Goal: Task Accomplishment & Management: Manage account settings

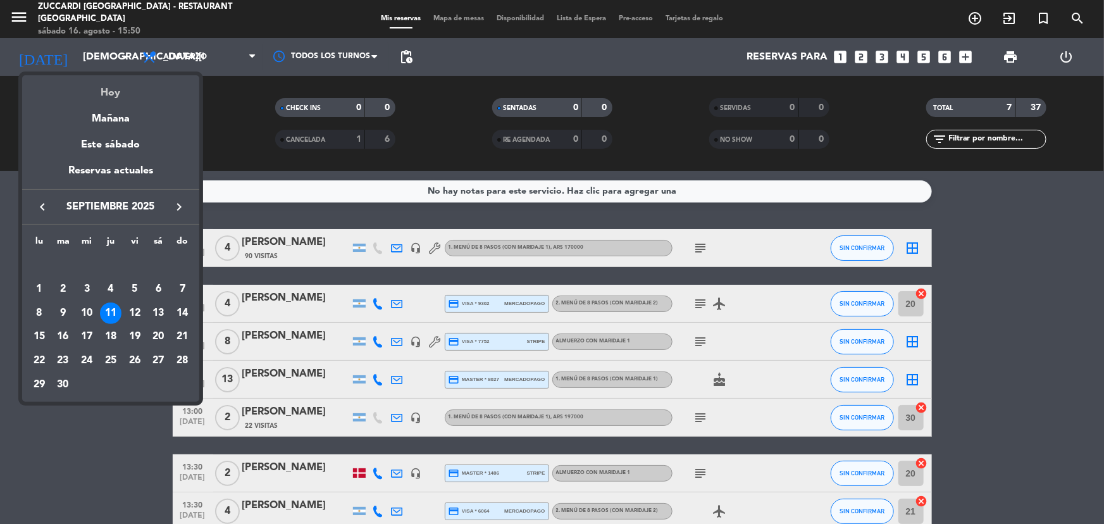
scroll to position [70, 0]
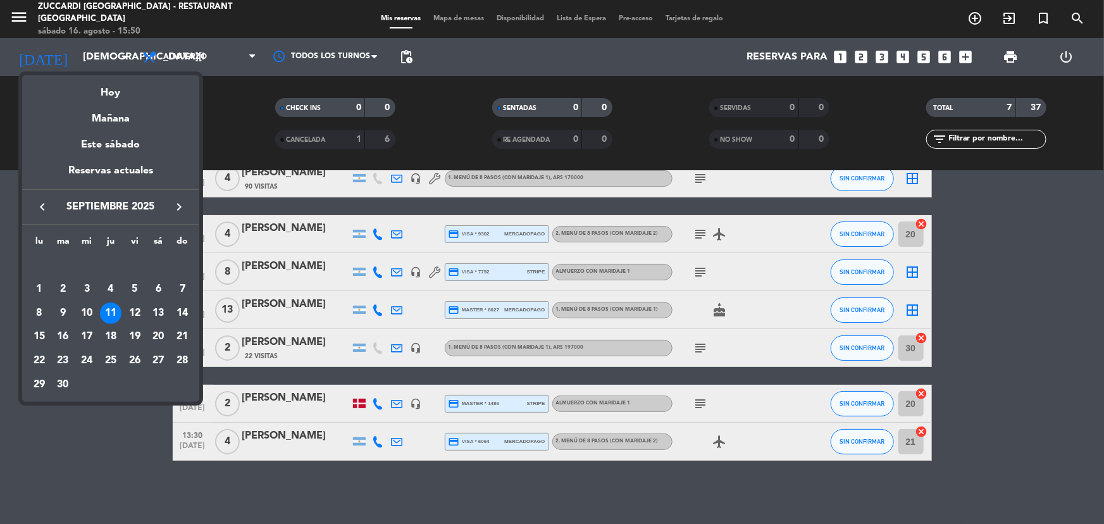
click at [179, 202] on icon "keyboard_arrow_right" at bounding box center [178, 206] width 15 height 15
click at [89, 284] on div "1" at bounding box center [87, 289] width 22 height 22
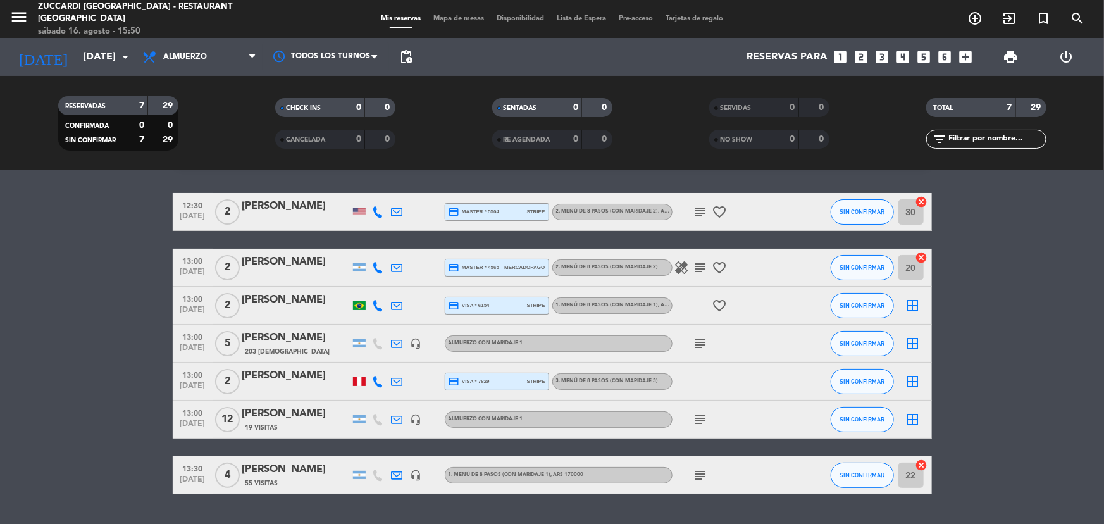
scroll to position [0, 0]
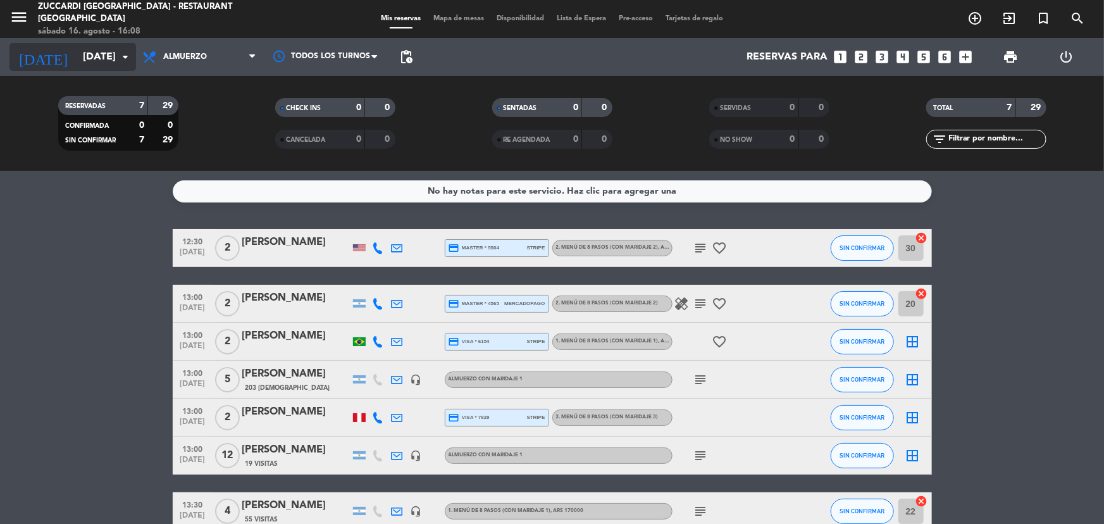
click at [81, 58] on input "[DATE]" at bounding box center [143, 57] width 133 height 25
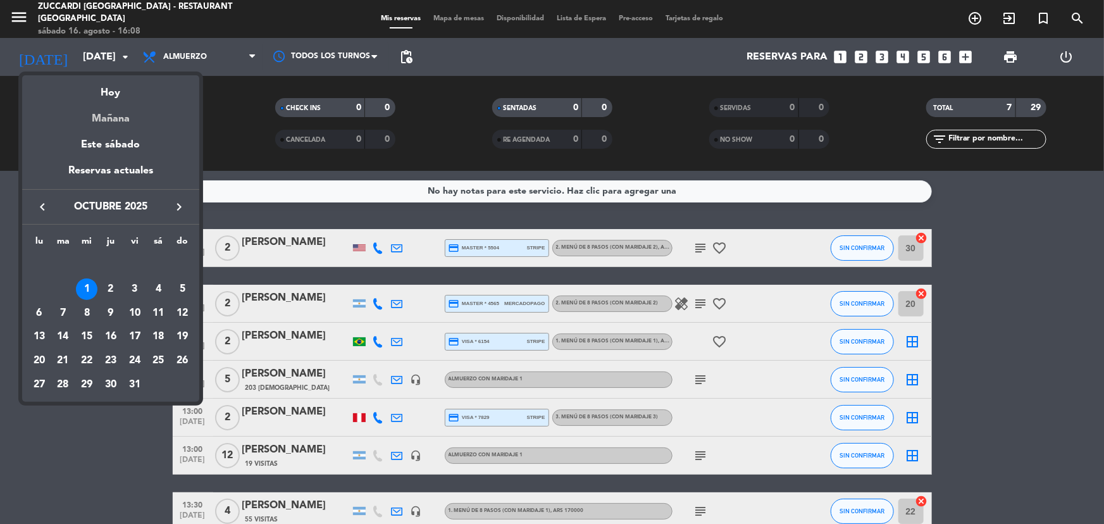
click at [98, 116] on div "Mañana" at bounding box center [110, 114] width 177 height 26
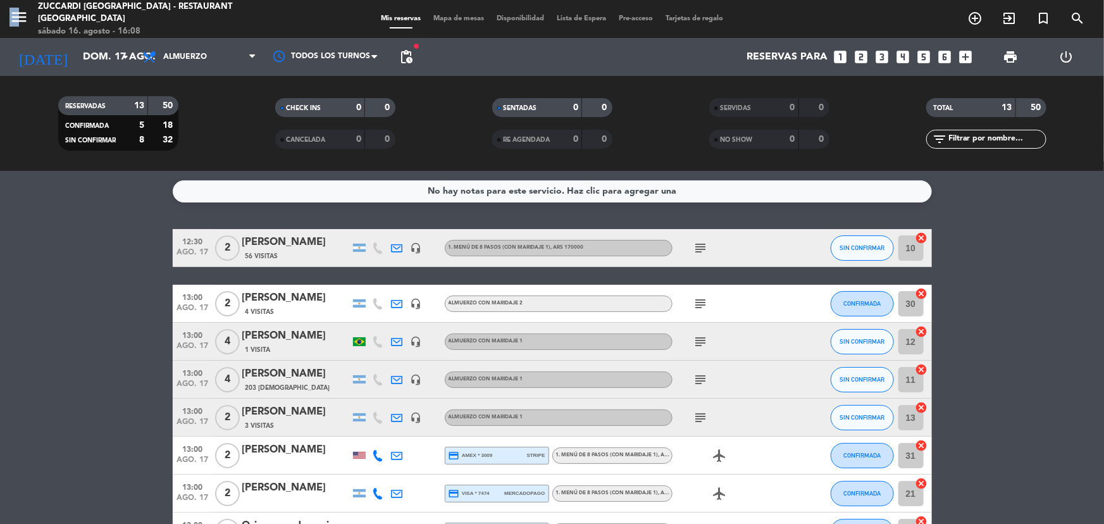
drag, startPoint x: 11, startPoint y: 4, endPoint x: 21, endPoint y: 25, distance: 22.6
click at [21, 25] on span "menu" at bounding box center [23, 19] width 28 height 30
click at [21, 25] on icon "menu" at bounding box center [18, 17] width 19 height 19
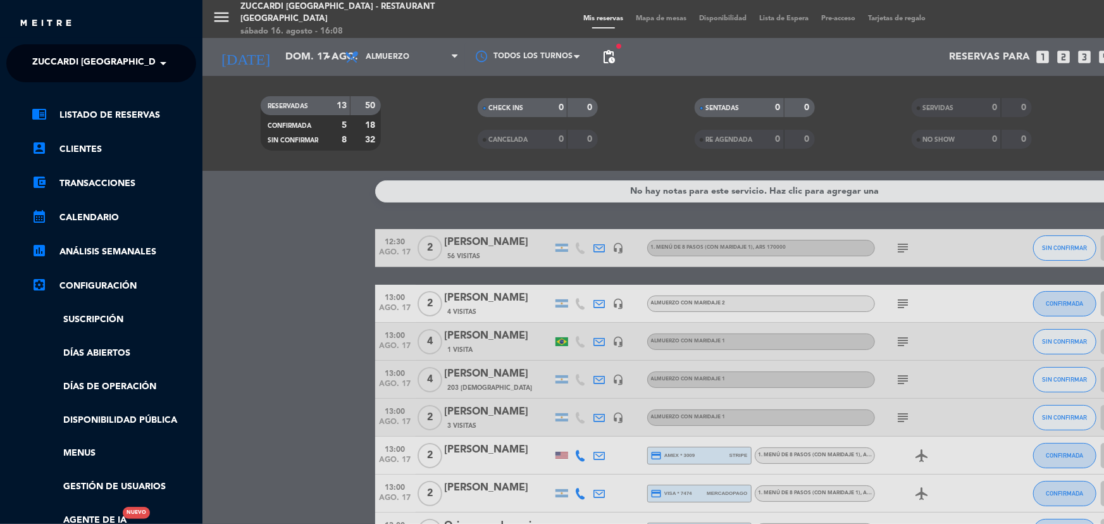
click at [156, 58] on span at bounding box center [167, 63] width 22 height 27
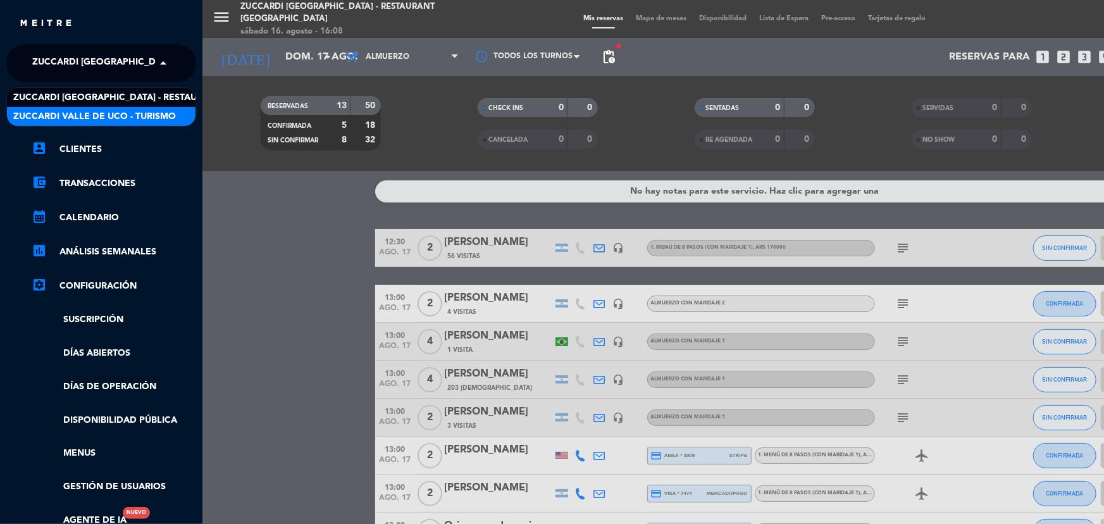
click at [144, 112] on span "Zuccardi Valle de Uco - Turismo" at bounding box center [94, 116] width 163 height 15
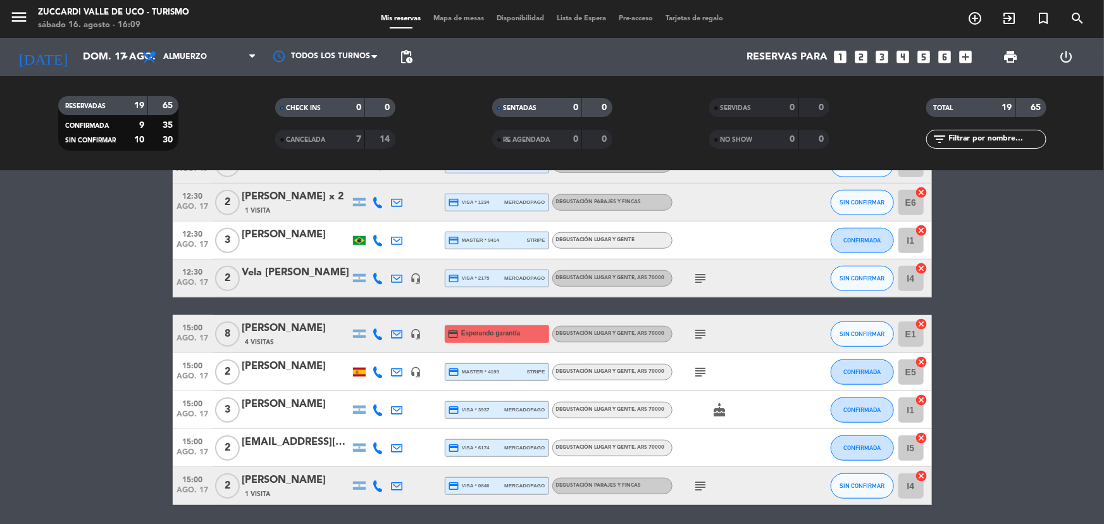
scroll to position [517, 0]
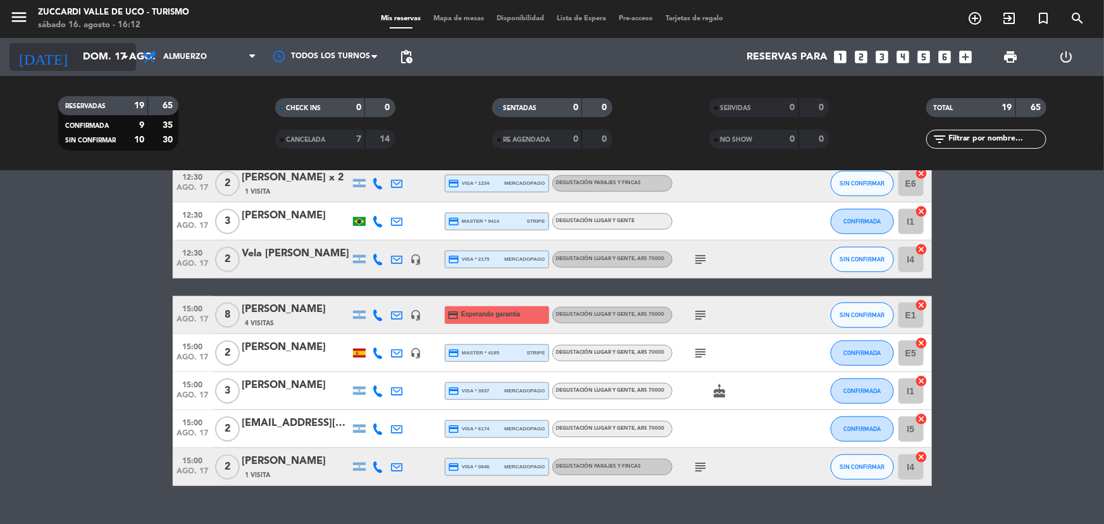
click at [101, 51] on input "dom. 17 ago." at bounding box center [143, 57] width 133 height 25
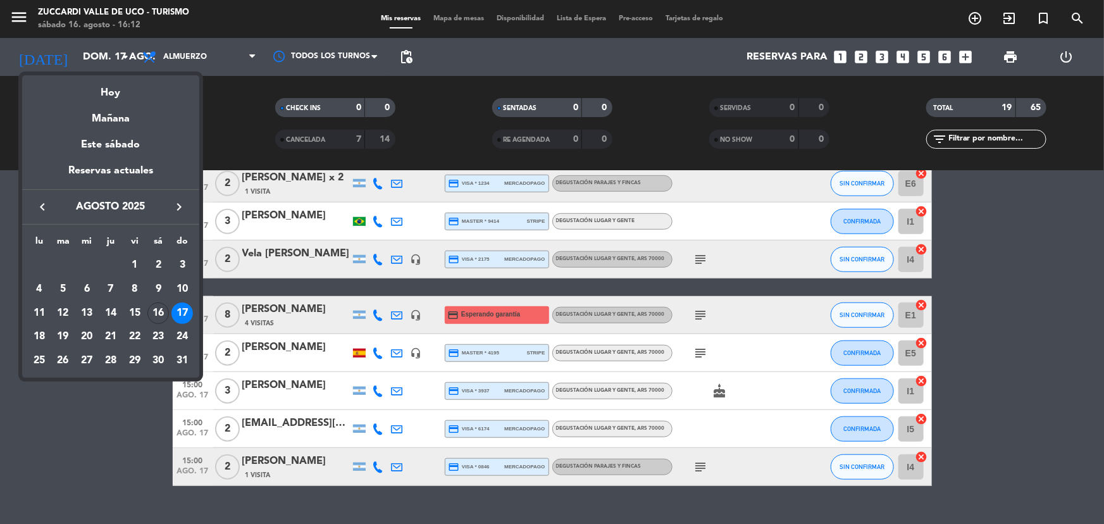
click at [120, 123] on div "Mañana" at bounding box center [110, 114] width 177 height 26
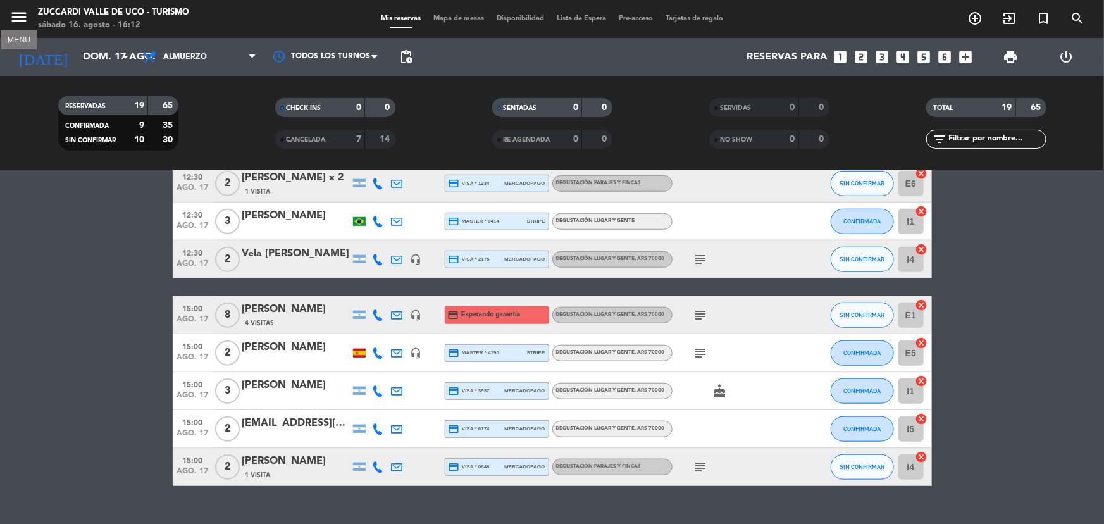
click at [25, 13] on icon "menu" at bounding box center [18, 17] width 19 height 19
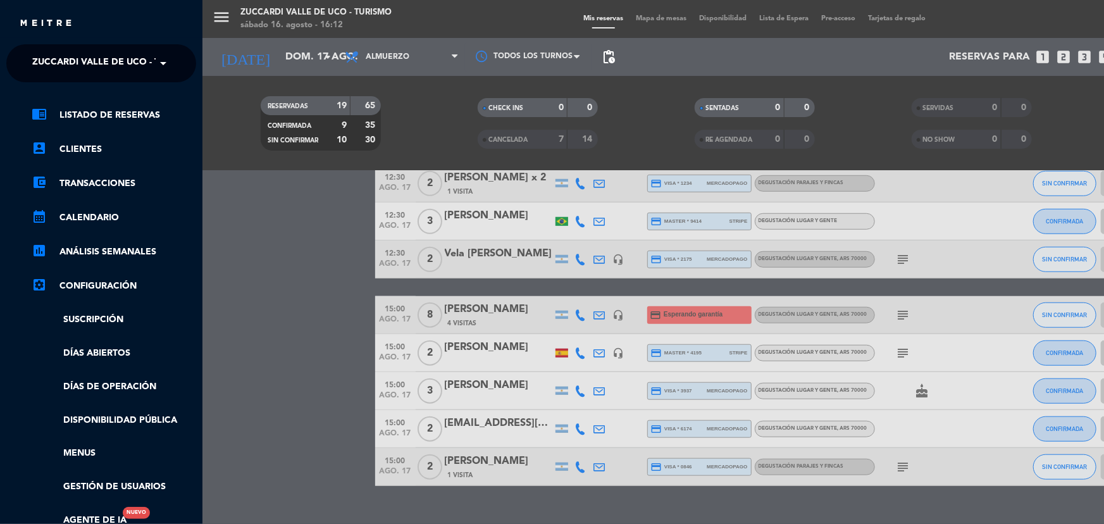
drag, startPoint x: 114, startPoint y: 52, endPoint x: 121, endPoint y: 57, distance: 7.7
click at [120, 57] on span "Zuccardi Valle de Uco - Turismo" at bounding box center [113, 63] width 163 height 27
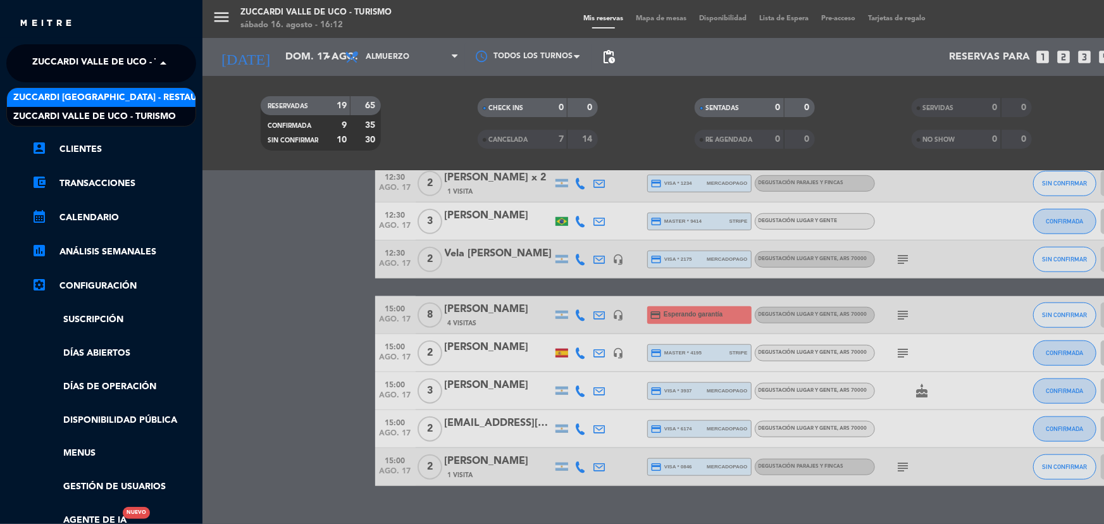
click at [149, 95] on span "Zuccardi [GEOGRAPHIC_DATA] - Restaurant [GEOGRAPHIC_DATA]" at bounding box center [165, 97] width 304 height 15
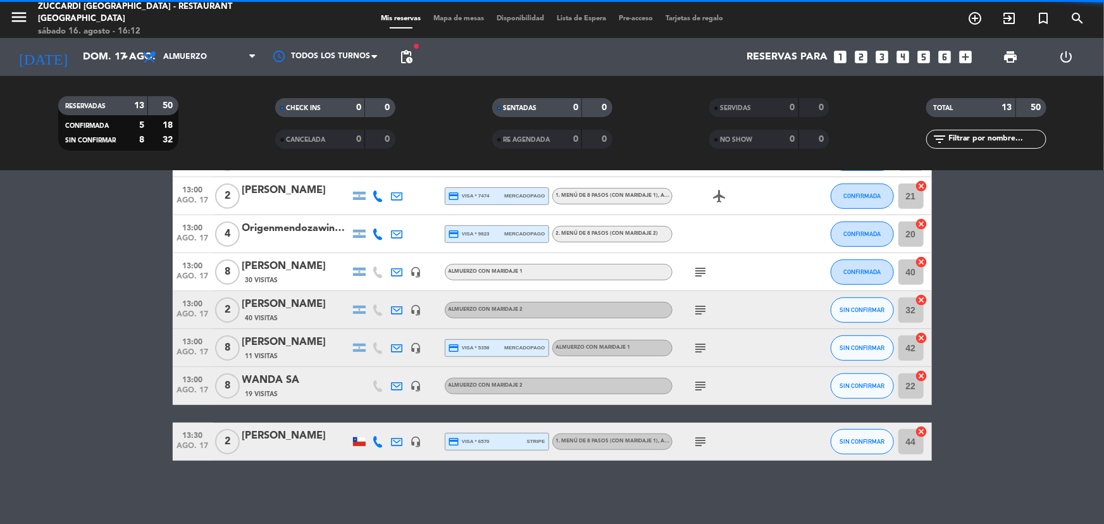
scroll to position [297, 0]
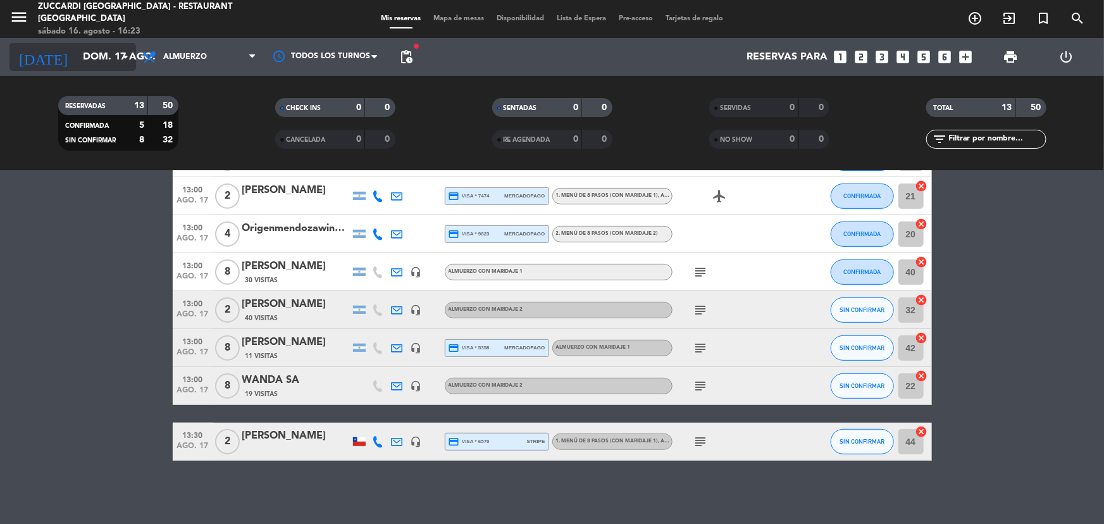
click at [84, 57] on input "dom. 17 ago." at bounding box center [143, 57] width 133 height 25
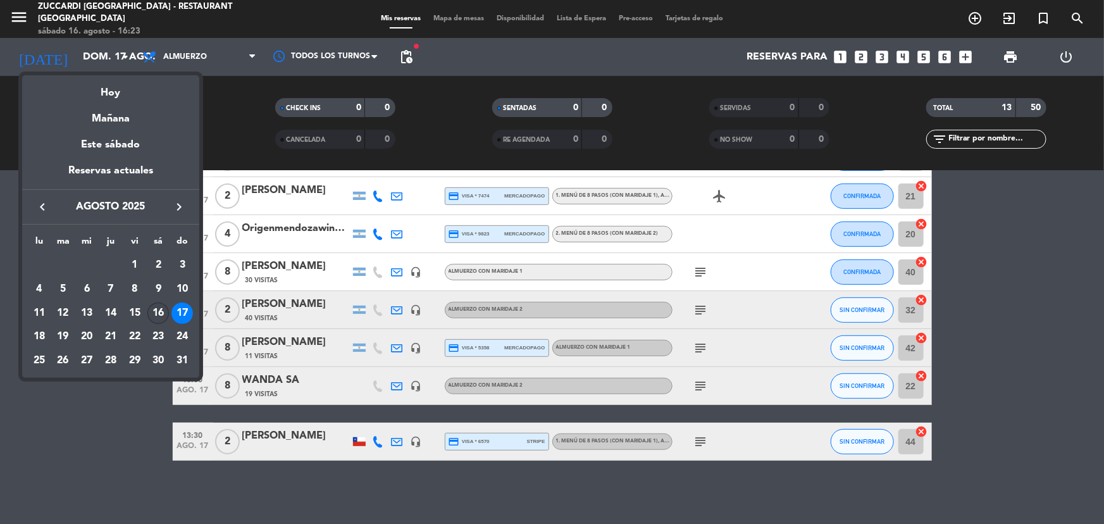
click at [155, 311] on div "16" at bounding box center [158, 313] width 22 height 22
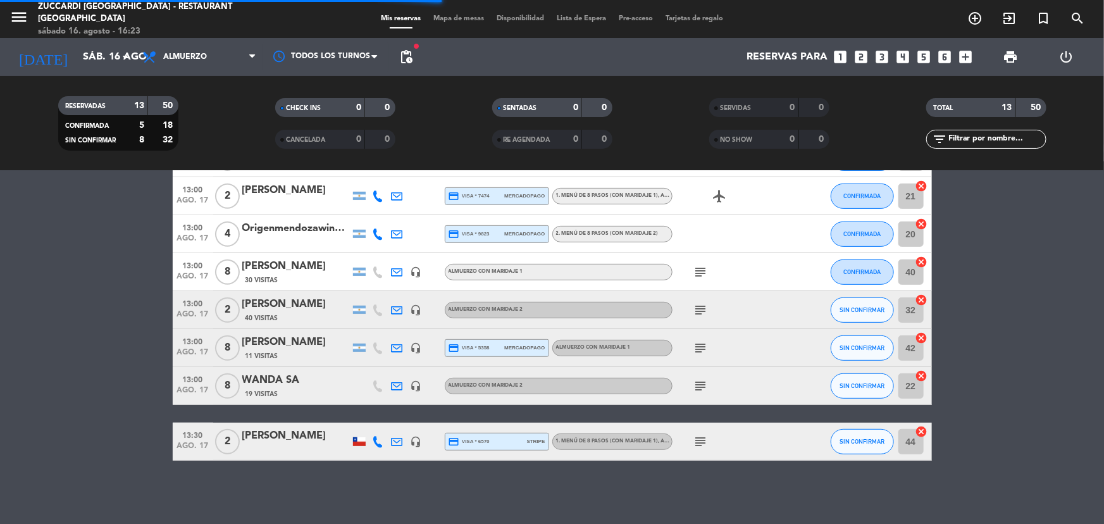
scroll to position [32, 0]
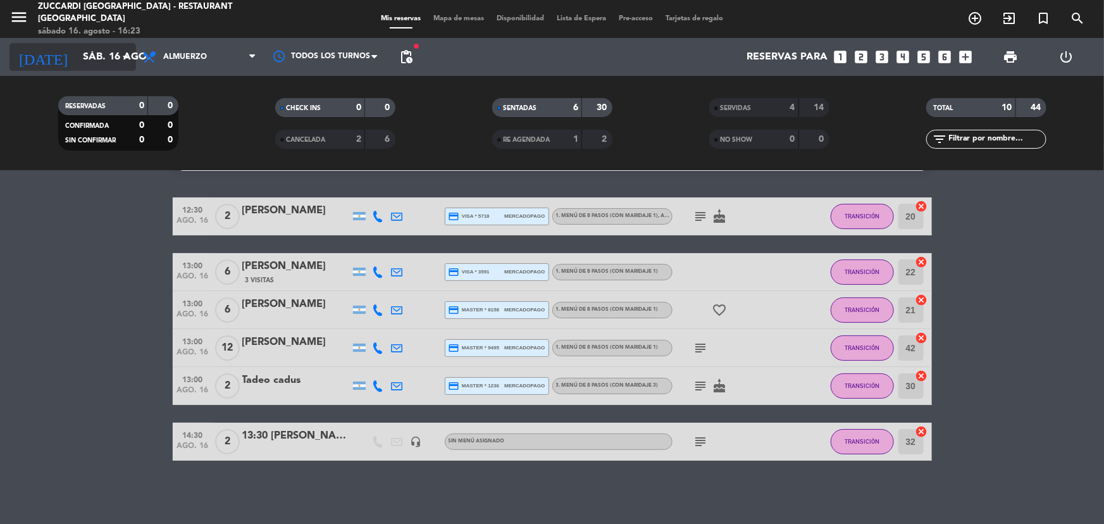
click at [111, 45] on input "sáb. 16 ago." at bounding box center [143, 57] width 133 height 25
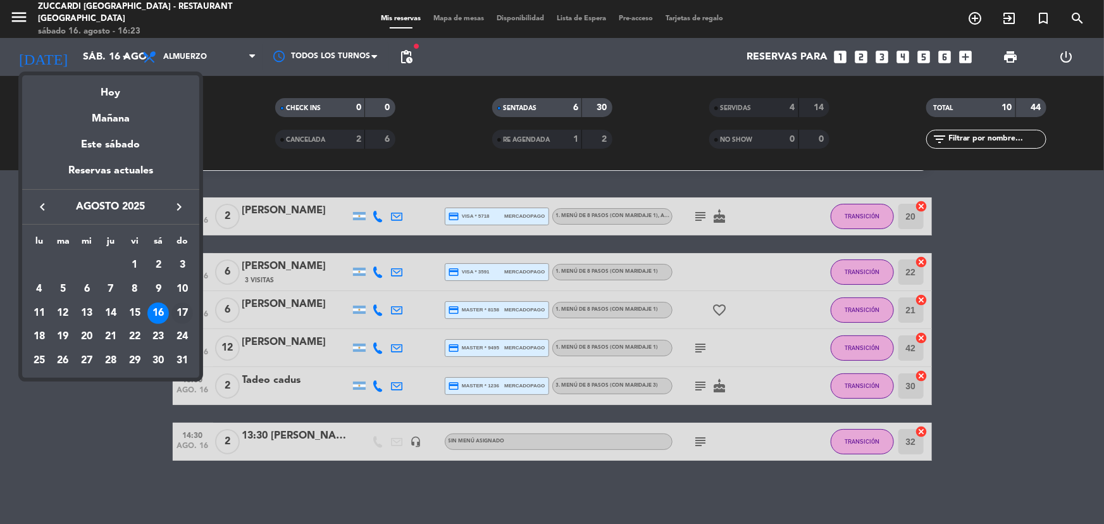
click at [183, 316] on div "17" at bounding box center [182, 313] width 22 height 22
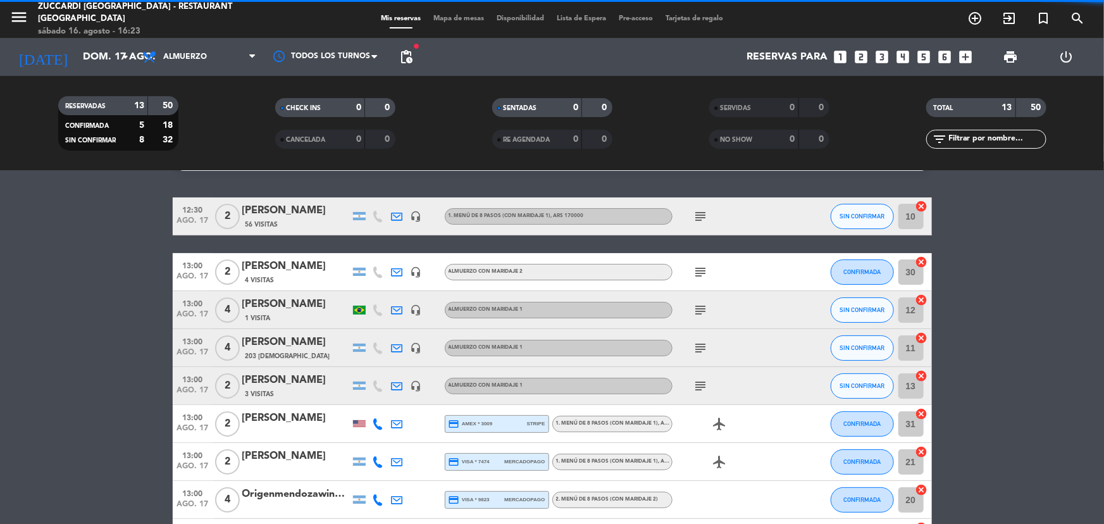
scroll to position [297, 0]
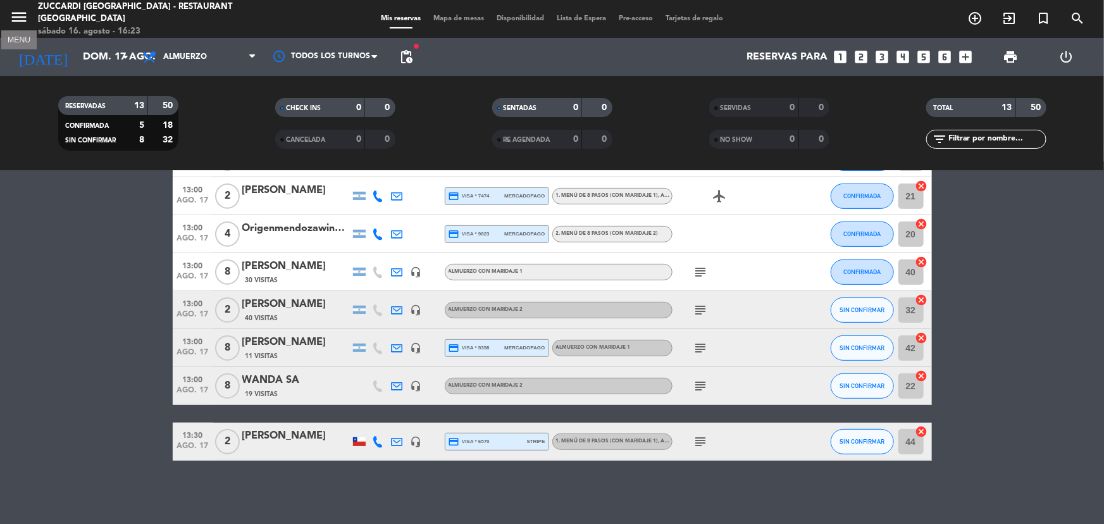
click at [17, 13] on icon "menu" at bounding box center [18, 17] width 19 height 19
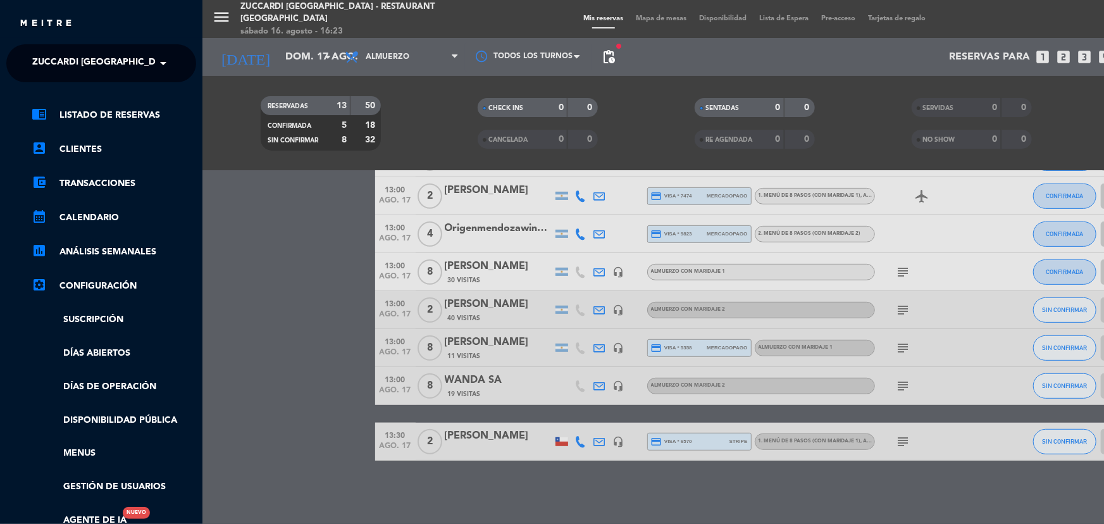
click at [120, 66] on span "Zuccardi [GEOGRAPHIC_DATA] - Restaurant [GEOGRAPHIC_DATA]" at bounding box center [184, 63] width 304 height 27
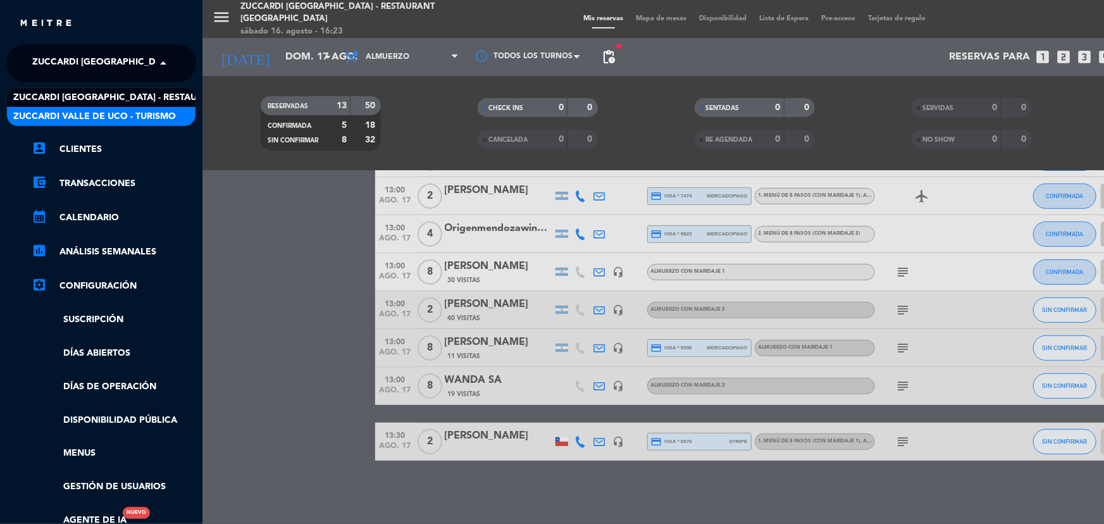
click at [145, 109] on span "Zuccardi Valle de Uco - Turismo" at bounding box center [94, 116] width 163 height 15
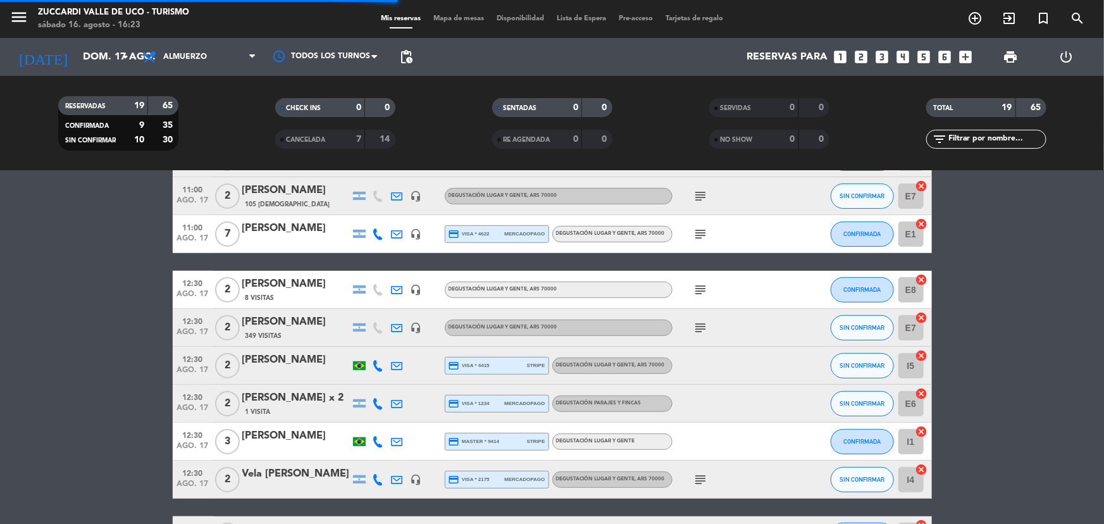
scroll to position [517, 0]
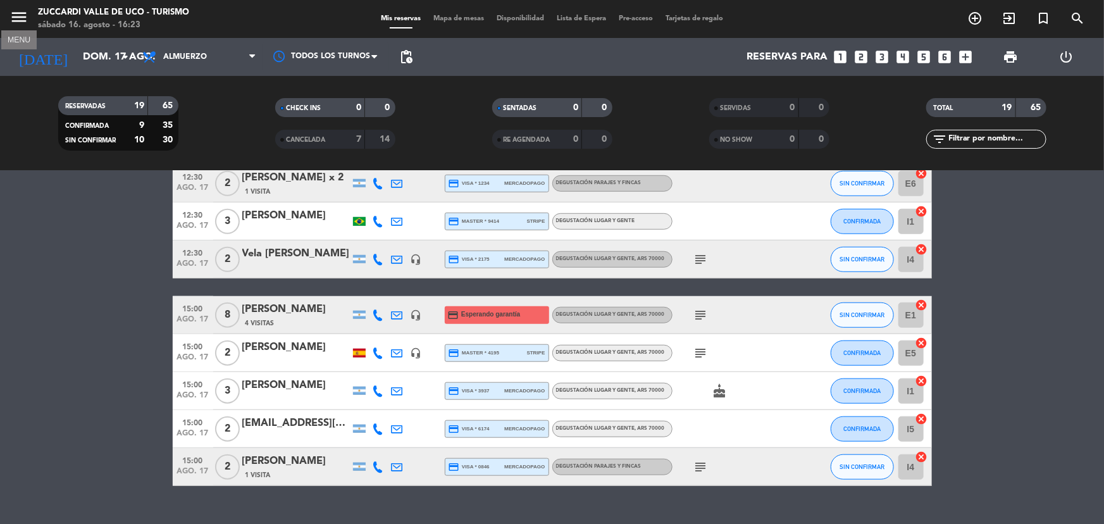
click at [25, 22] on icon "menu" at bounding box center [18, 17] width 19 height 19
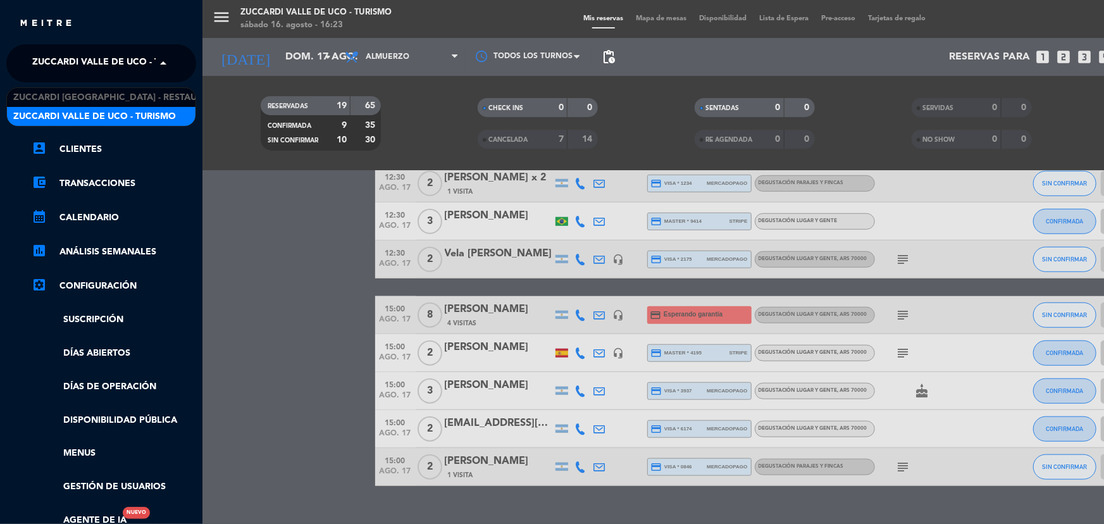
click at [126, 74] on span "Zuccardi Valle de Uco - Turismo" at bounding box center [113, 63] width 163 height 27
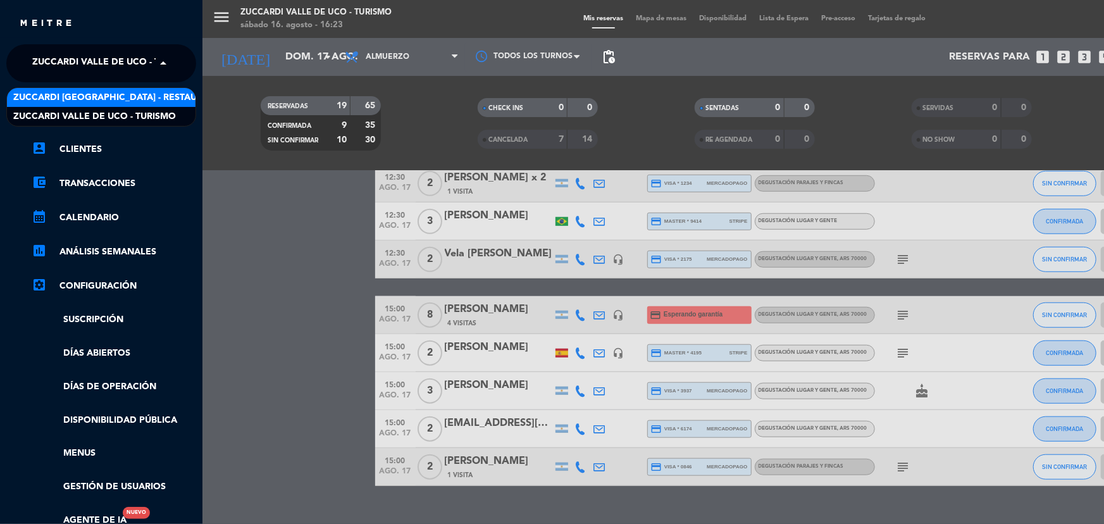
click at [147, 93] on span "Zuccardi [GEOGRAPHIC_DATA] - Restaurant [GEOGRAPHIC_DATA]" at bounding box center [165, 97] width 304 height 15
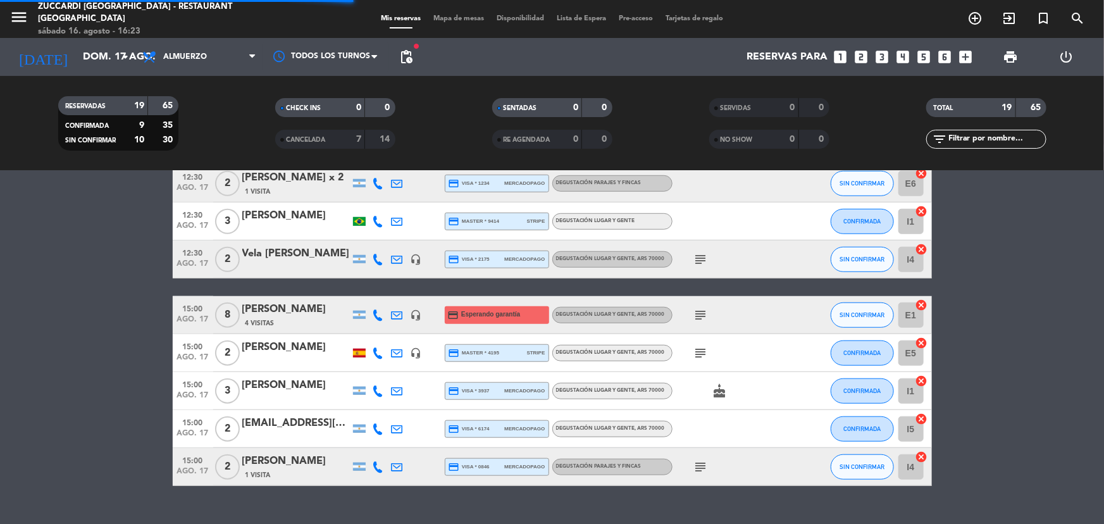
scroll to position [297, 0]
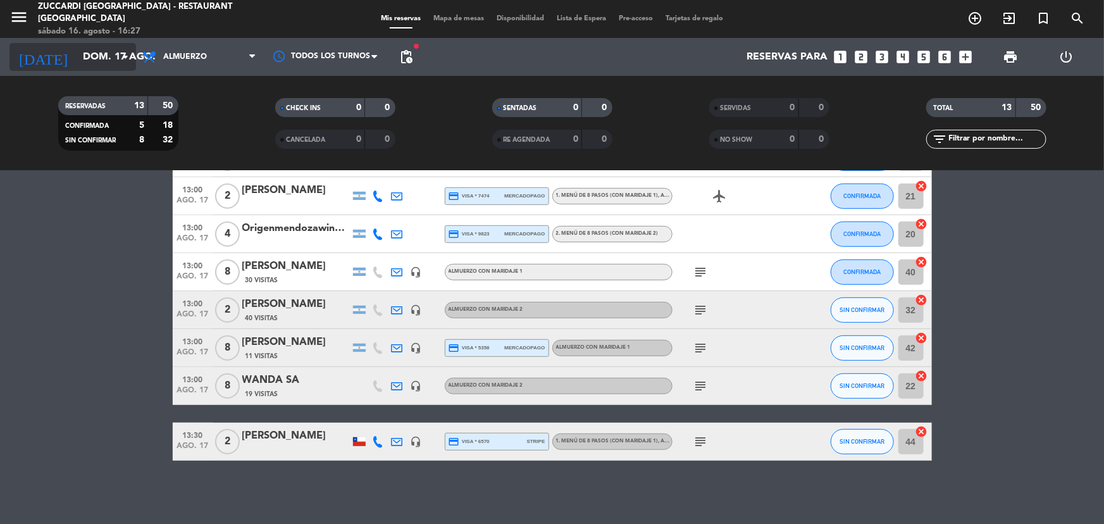
click at [125, 58] on icon "arrow_drop_down" at bounding box center [125, 56] width 15 height 15
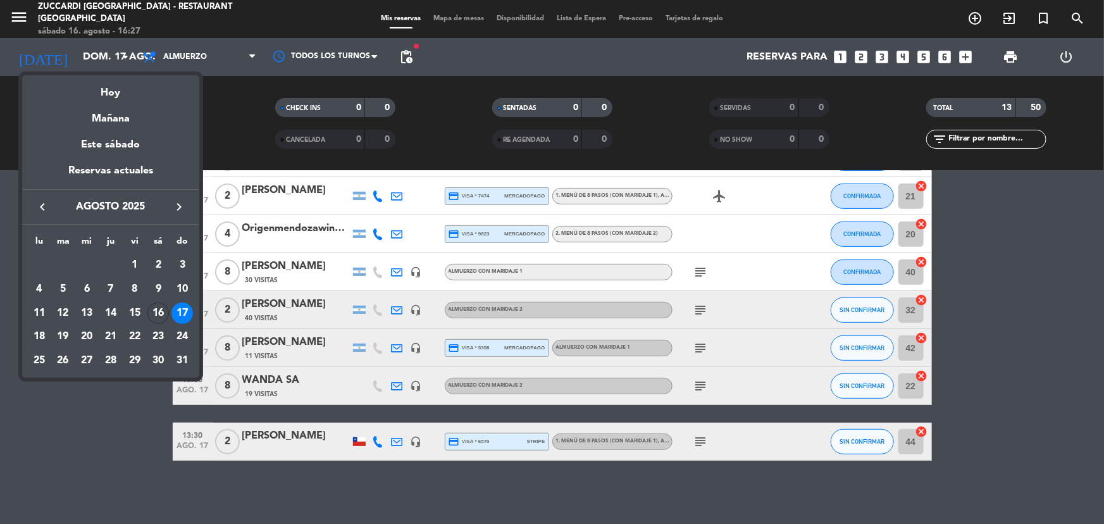
click at [44, 335] on div "18" at bounding box center [39, 337] width 22 height 22
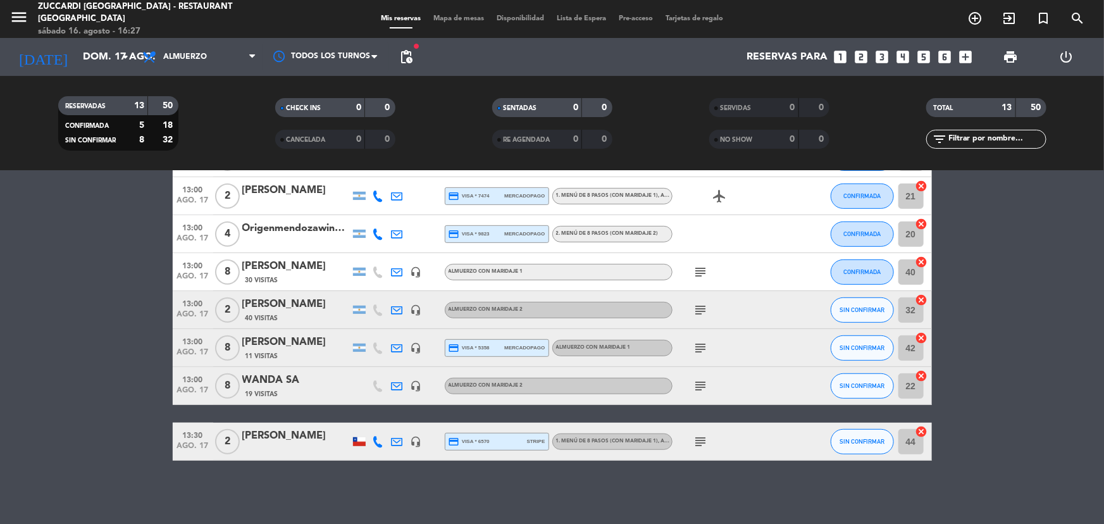
type input "lun. 18 ago."
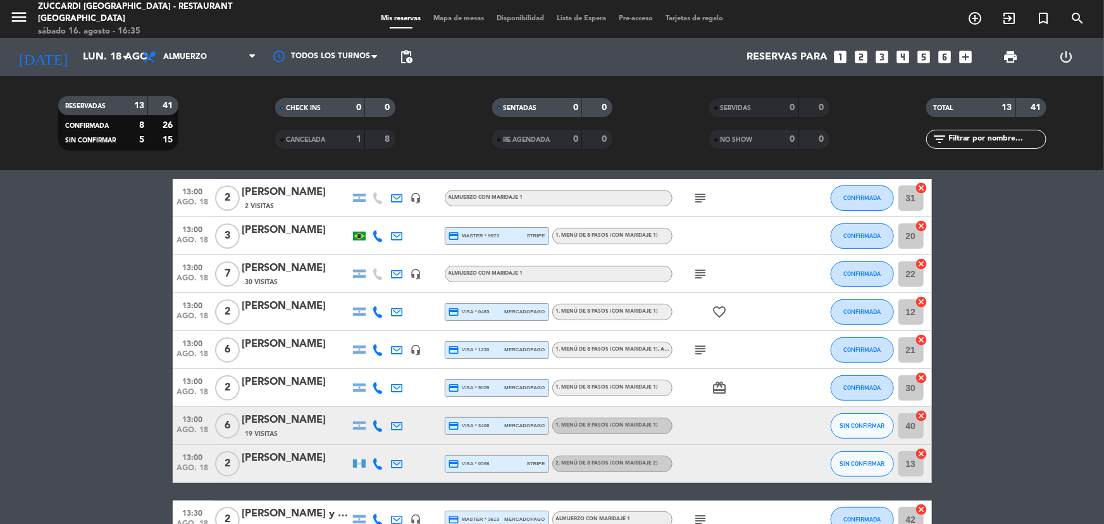
scroll to position [0, 0]
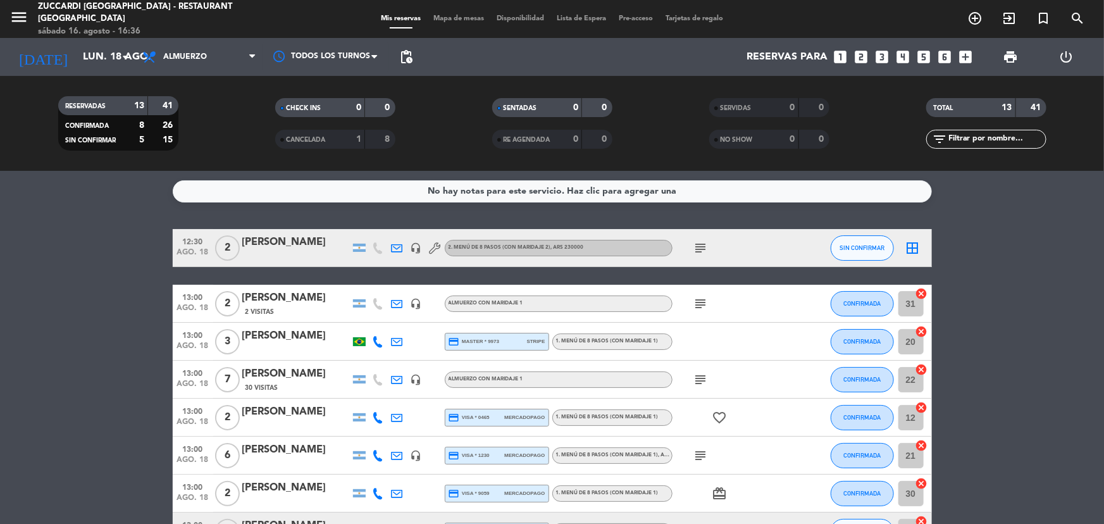
click at [696, 240] on icon "subject" at bounding box center [700, 247] width 15 height 15
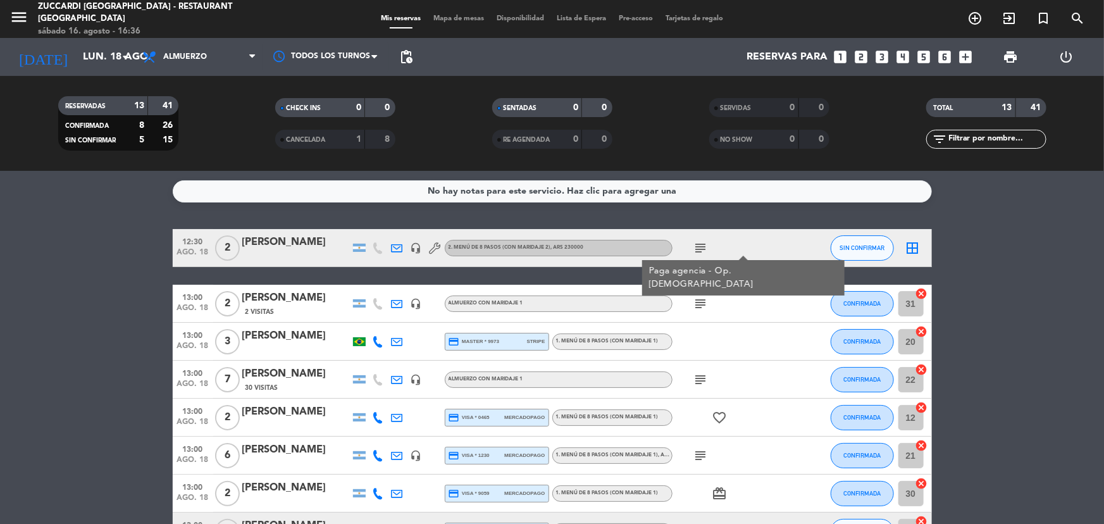
click at [525, 244] on div "2. MENÚ DE 8 PASOS (con maridaje 2) , ARS 230000" at bounding box center [515, 248] width 135 height 8
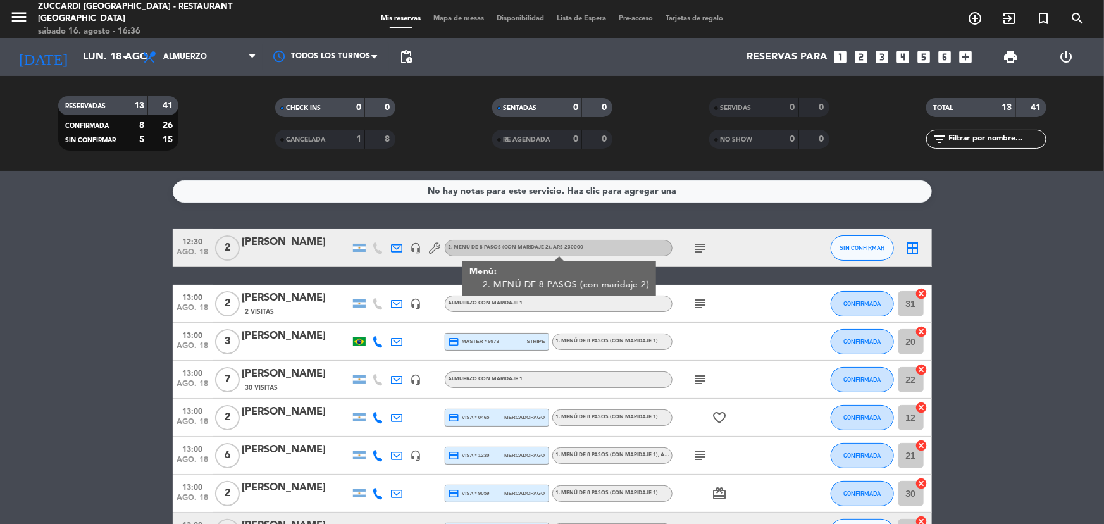
click at [314, 243] on div "[PERSON_NAME]" at bounding box center [296, 242] width 108 height 16
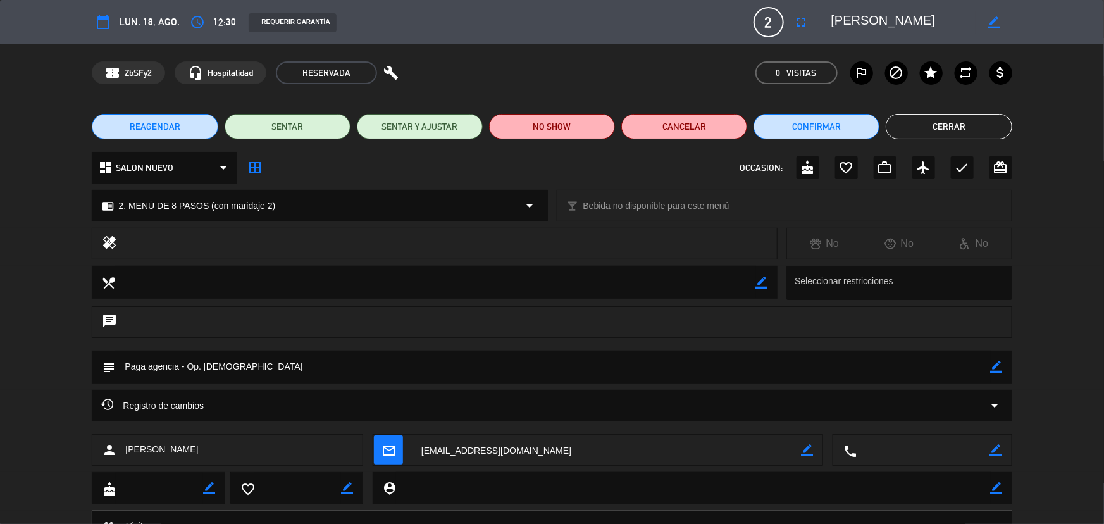
click at [940, 135] on button "Cerrar" at bounding box center [948, 126] width 126 height 25
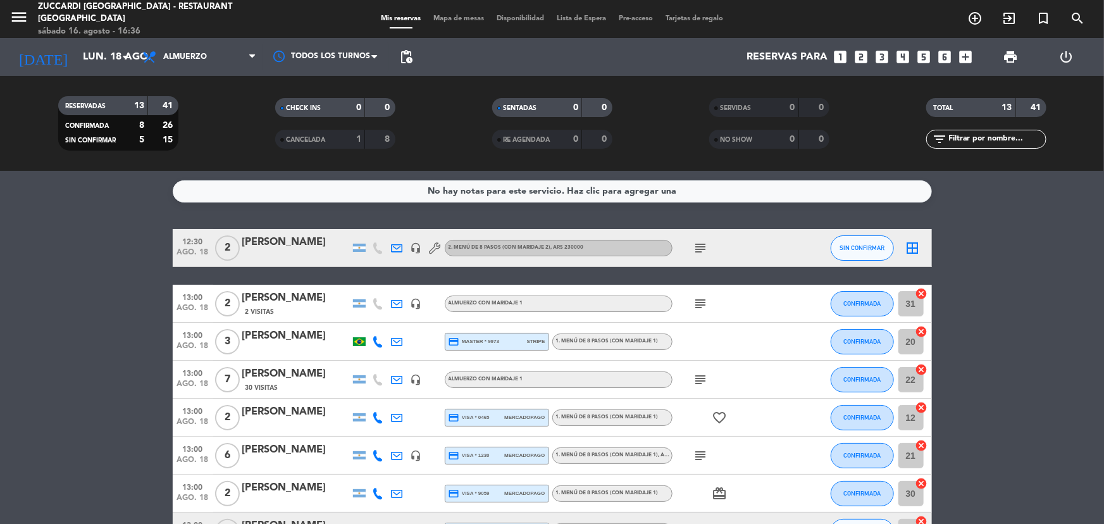
click at [696, 244] on icon "subject" at bounding box center [700, 247] width 15 height 15
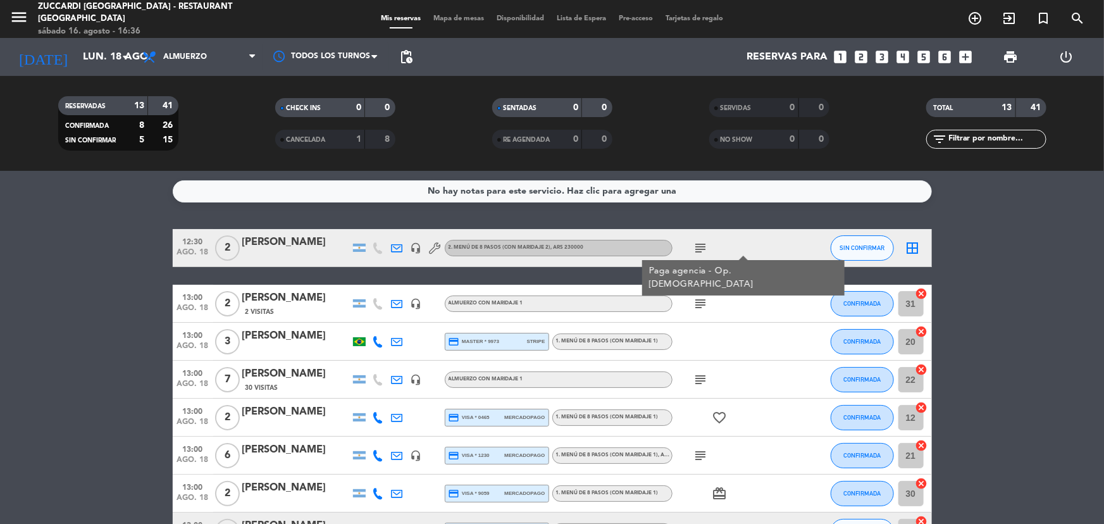
click at [396, 247] on icon at bounding box center [397, 247] width 11 height 11
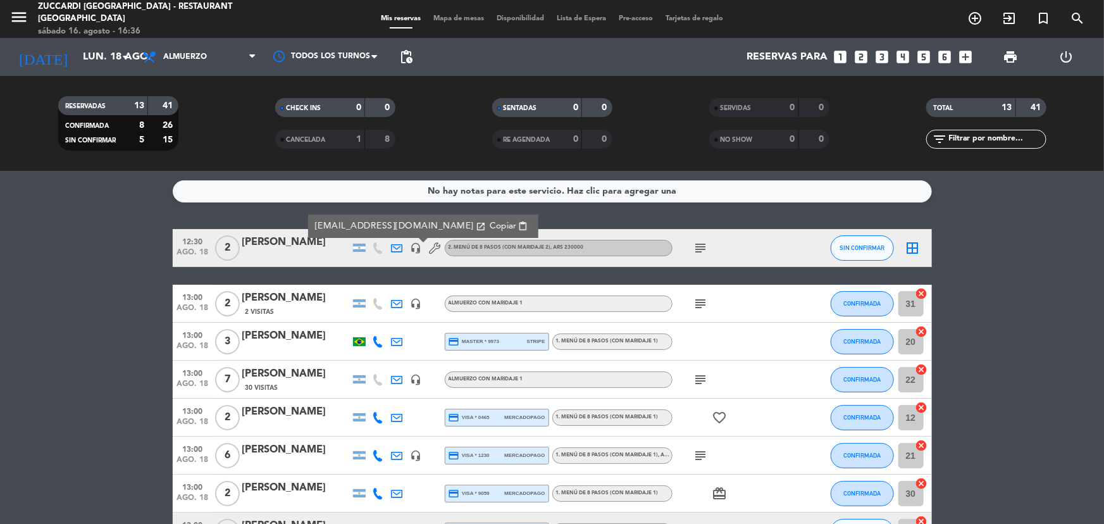
click at [300, 236] on div "[PERSON_NAME]" at bounding box center [296, 242] width 108 height 16
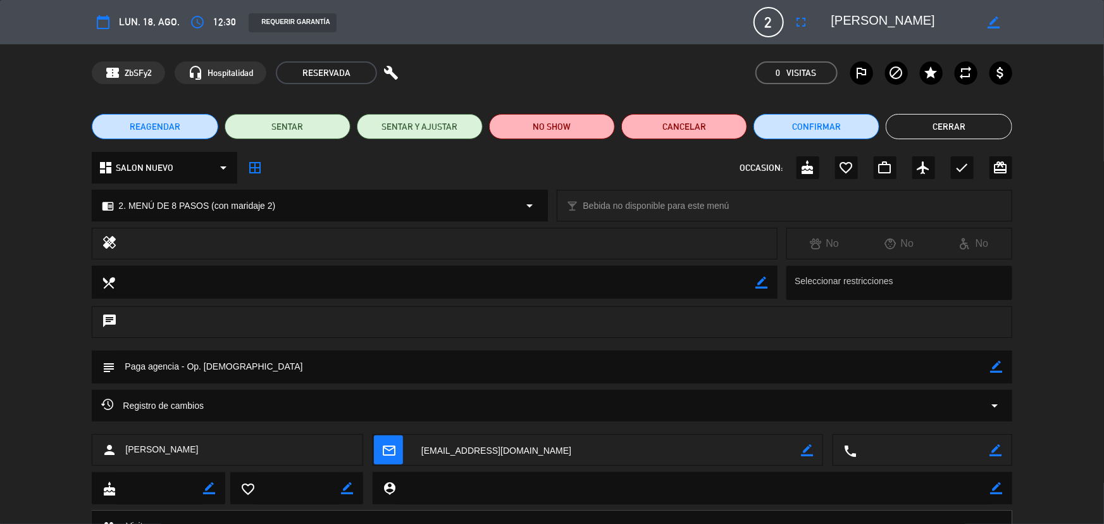
click at [1001, 366] on icon "border_color" at bounding box center [996, 367] width 12 height 12
click at [181, 361] on textarea at bounding box center [552, 366] width 875 height 32
type textarea "Paga agencia wine obs- Op. [DEMOGRAPHIC_DATA]"
click at [1001, 367] on icon at bounding box center [996, 367] width 12 height 12
click at [923, 126] on button "Cerrar" at bounding box center [948, 126] width 126 height 25
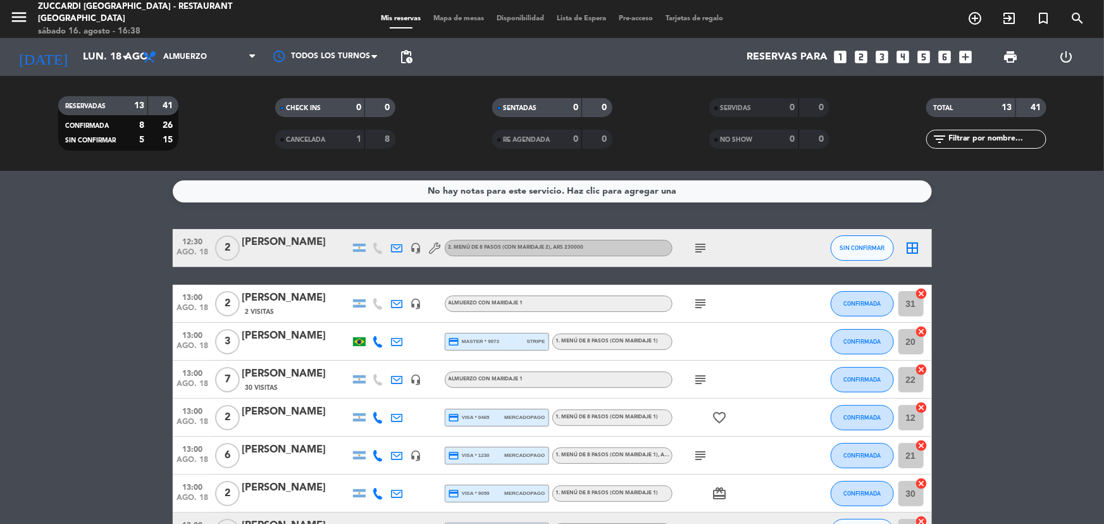
click at [705, 310] on icon "subject" at bounding box center [700, 303] width 15 height 15
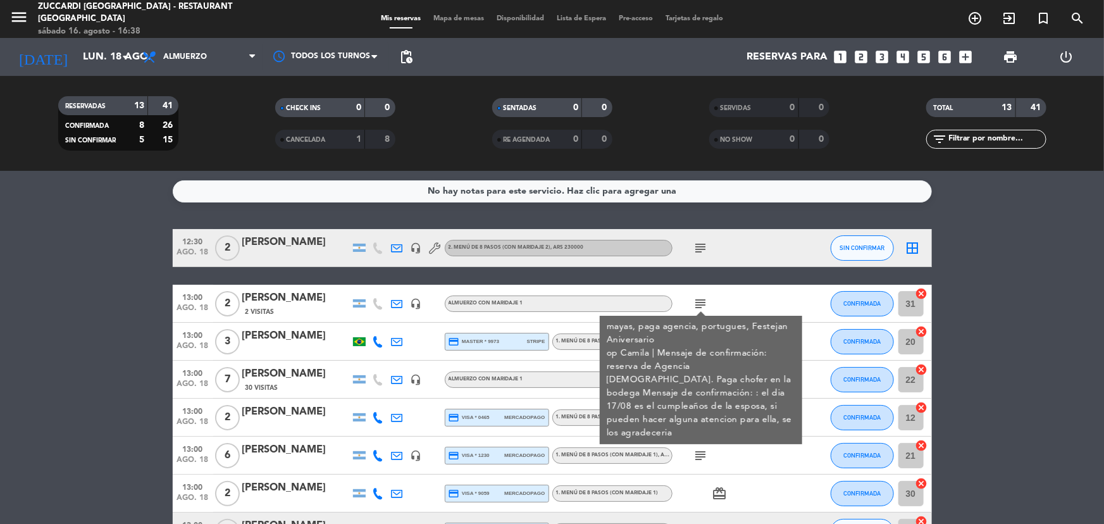
click at [1035, 454] on bookings-row "12:30 [DATE] 2 [PERSON_NAME] headset_mic 2. MENÚ DE 8 PASOS (con maridaje 2) , …" at bounding box center [552, 493] width 1104 height 529
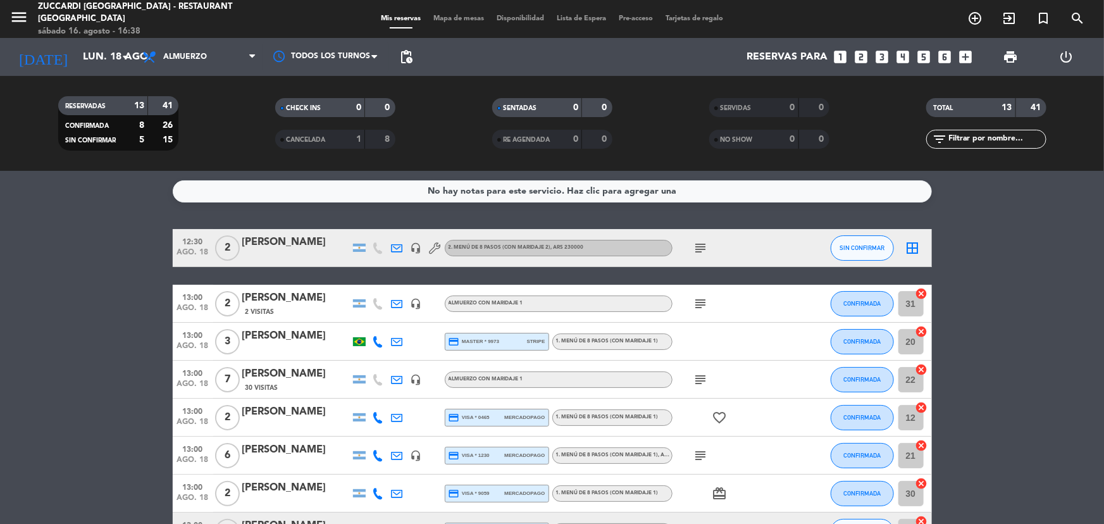
click at [704, 378] on icon "subject" at bounding box center [700, 379] width 15 height 15
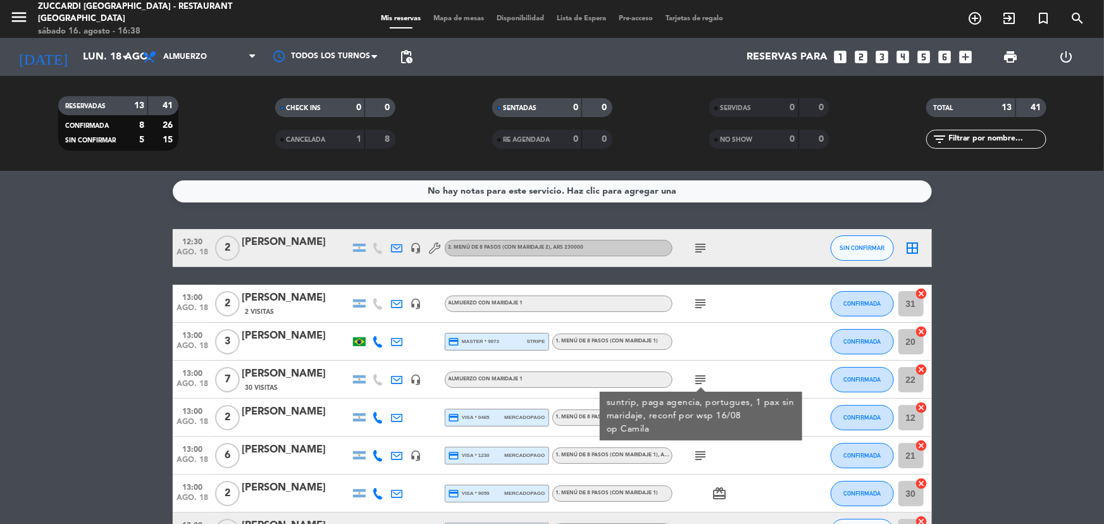
click at [977, 384] on bookings-row "12:30 [DATE] 2 [PERSON_NAME] headset_mic 2. MENÚ DE 8 PASOS (con maridaje 2) , …" at bounding box center [552, 493] width 1104 height 529
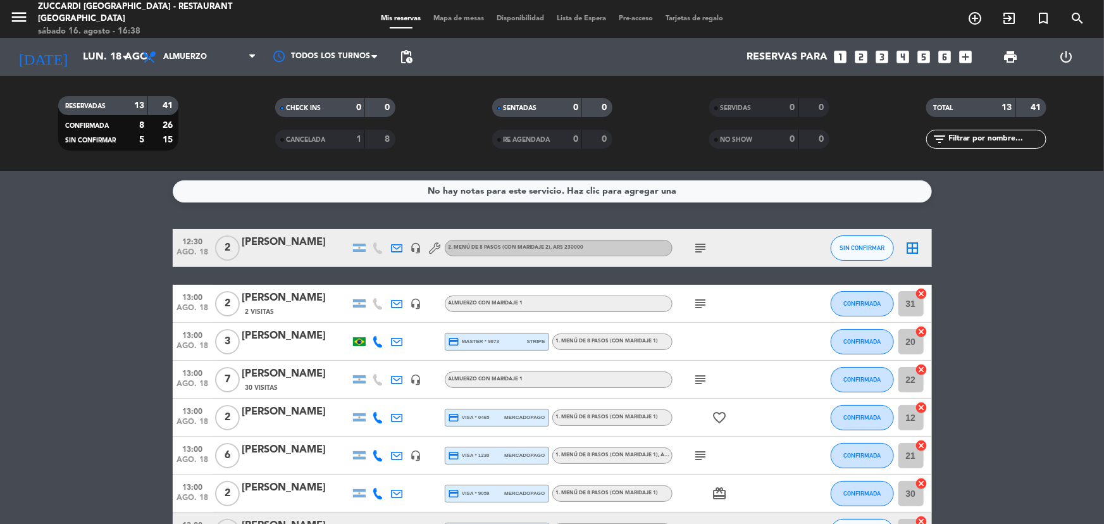
click at [374, 417] on icon at bounding box center [378, 417] width 11 height 11
click at [379, 402] on button "Copiar content_paste" at bounding box center [374, 396] width 39 height 13
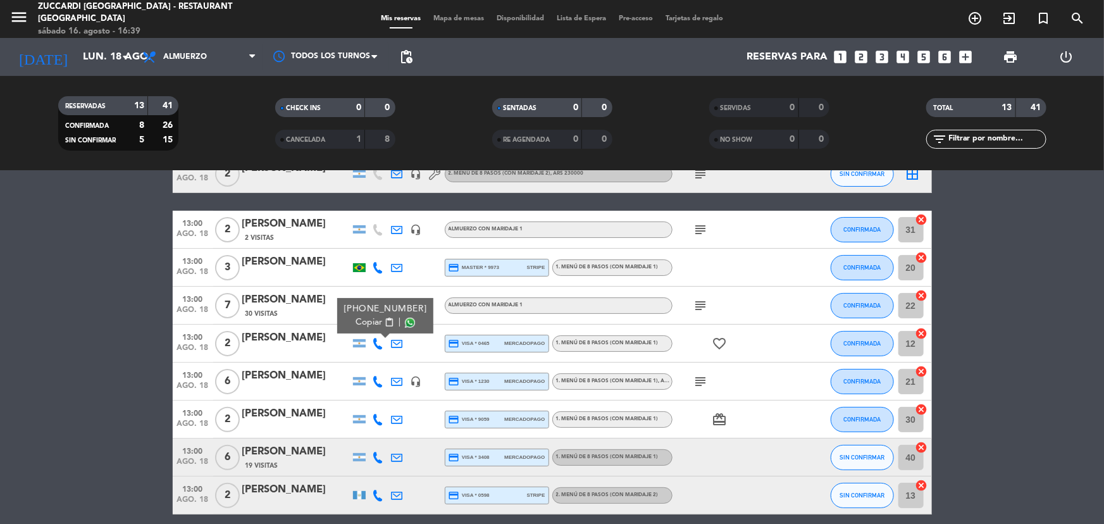
scroll to position [67, 0]
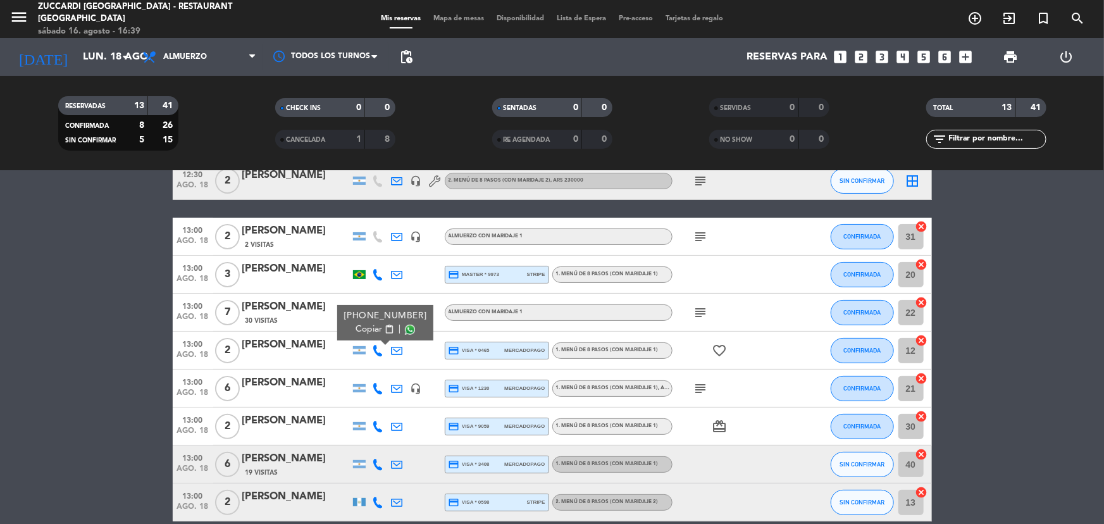
click at [379, 390] on icon at bounding box center [378, 388] width 11 height 11
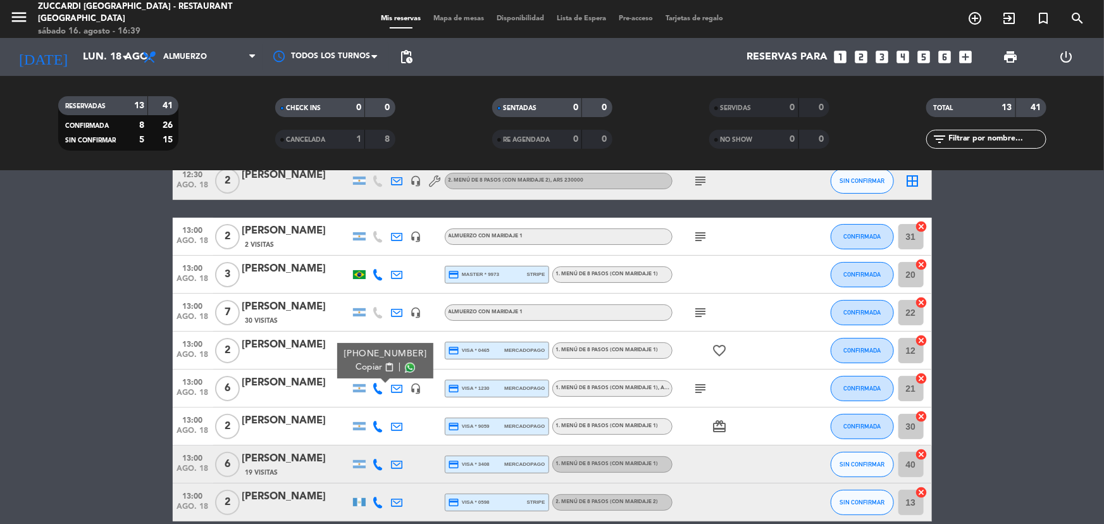
click at [375, 366] on button "Copiar content_paste" at bounding box center [374, 367] width 39 height 13
click at [695, 387] on icon "subject" at bounding box center [700, 388] width 15 height 15
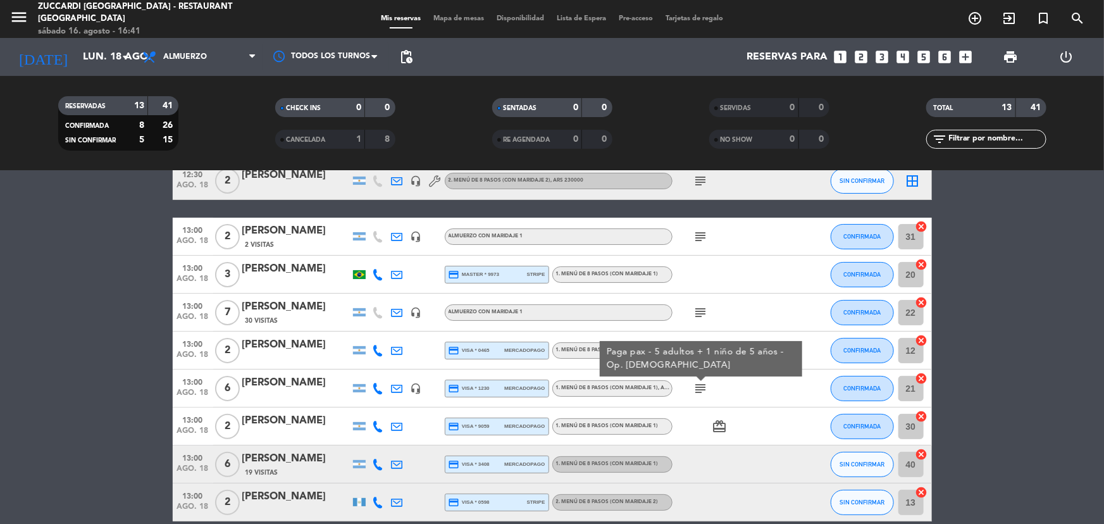
click at [715, 303] on div "subject" at bounding box center [729, 311] width 114 height 37
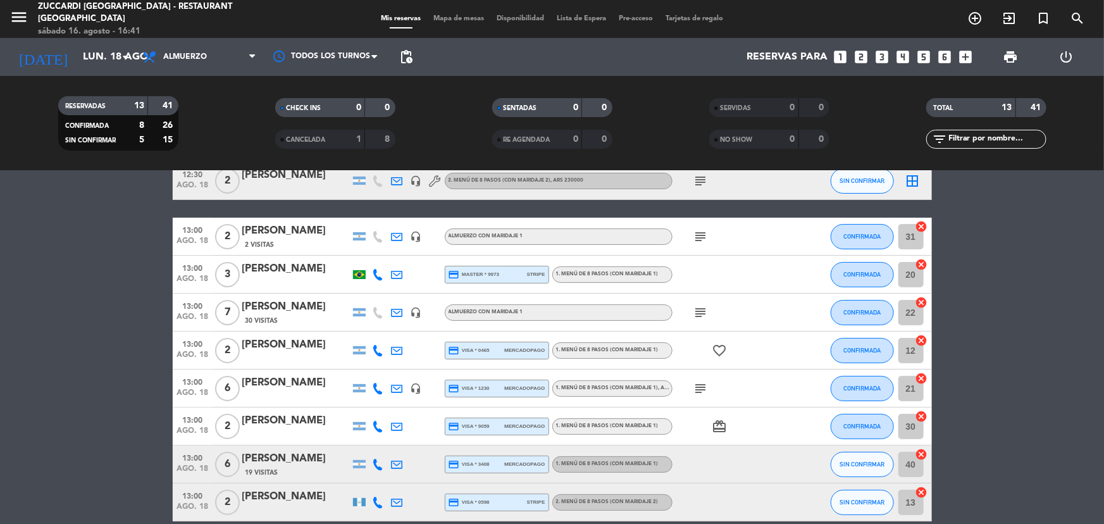
click at [697, 228] on div "subject" at bounding box center [729, 236] width 114 height 37
click at [697, 234] on icon "subject" at bounding box center [700, 236] width 15 height 15
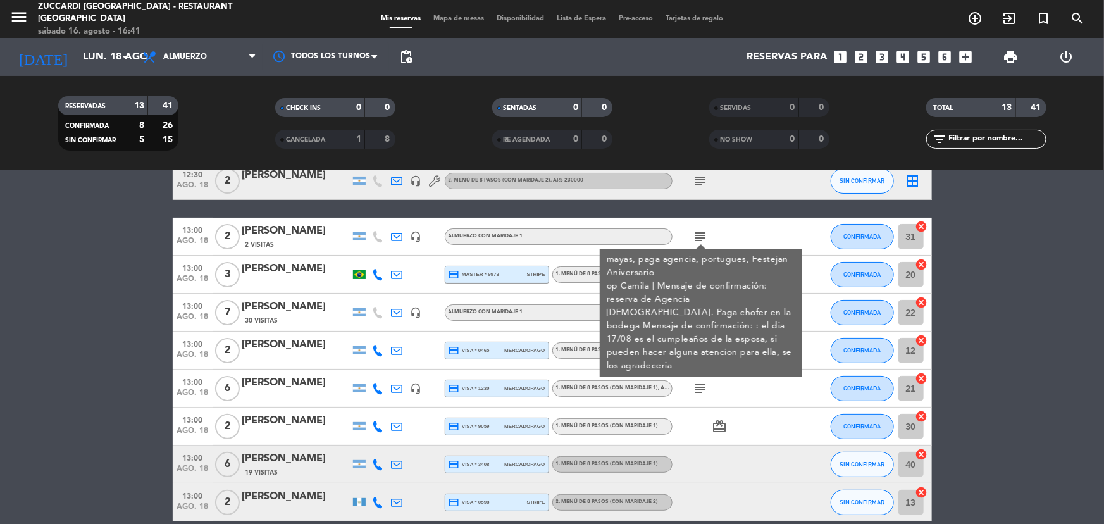
click at [746, 367] on div "favorite_border" at bounding box center [729, 349] width 114 height 37
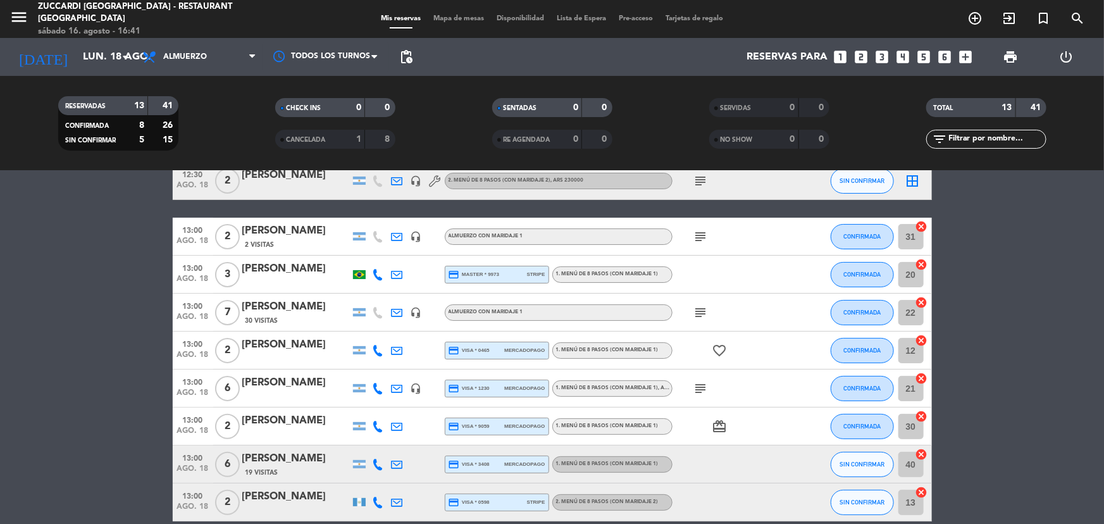
click at [378, 275] on icon at bounding box center [378, 274] width 11 height 11
click at [381, 250] on span "content_paste" at bounding box center [385, 253] width 9 height 9
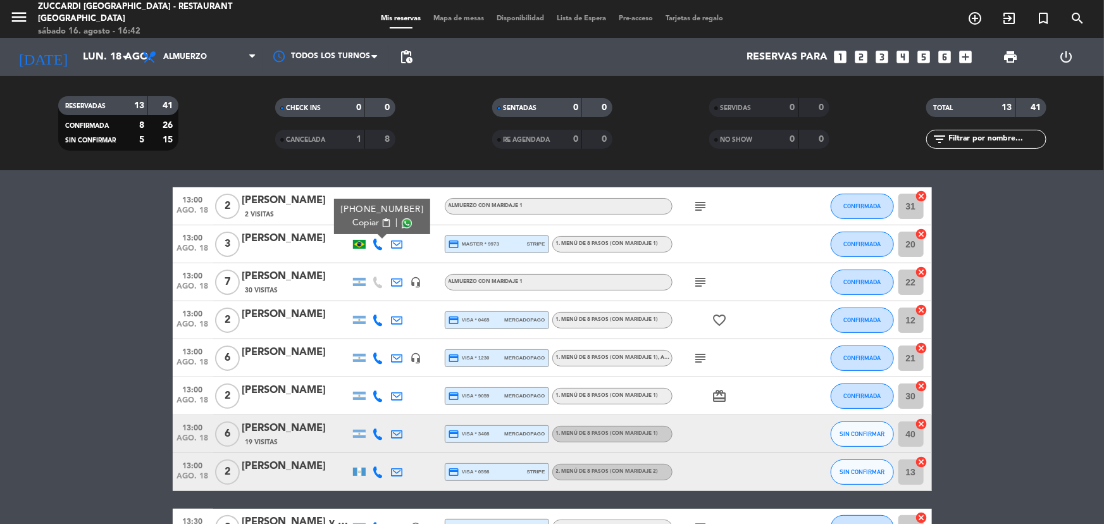
scroll to position [125, 0]
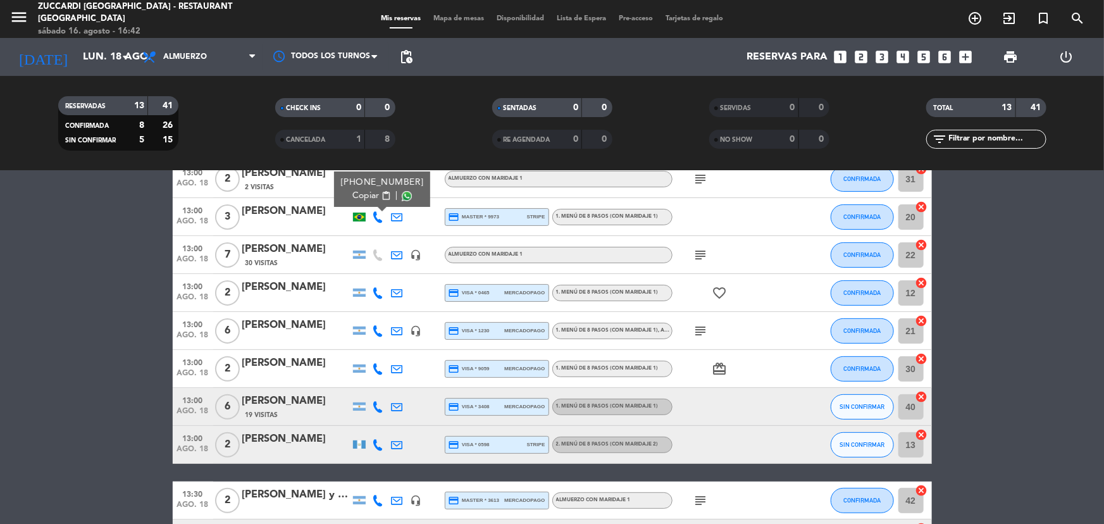
click at [380, 369] on icon at bounding box center [378, 368] width 11 height 11
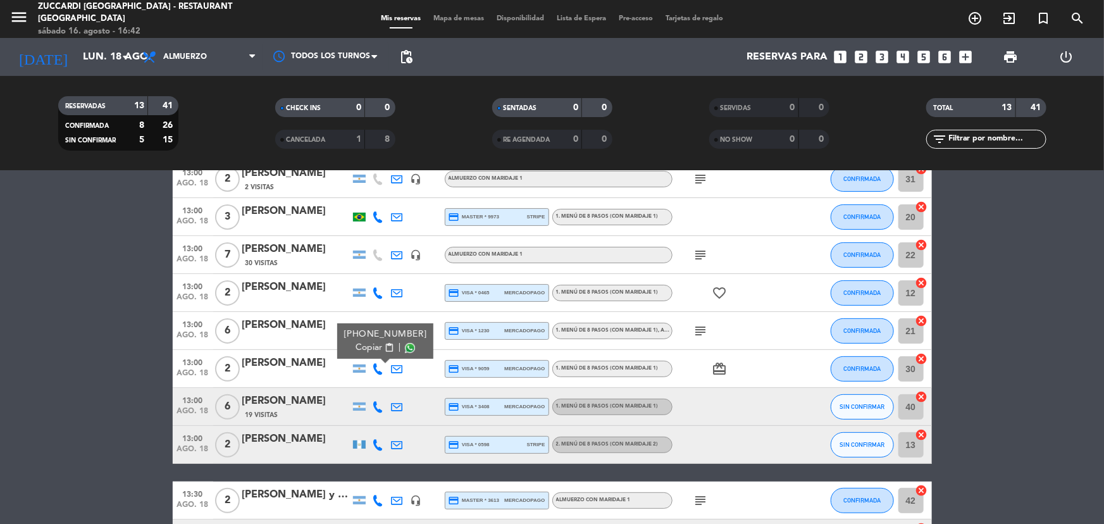
click at [367, 342] on span "Copiar" at bounding box center [368, 347] width 27 height 13
drag, startPoint x: 731, startPoint y: 404, endPoint x: 638, endPoint y: 422, distance: 94.1
click at [727, 405] on div at bounding box center [729, 406] width 114 height 37
click at [376, 406] on icon at bounding box center [378, 406] width 11 height 11
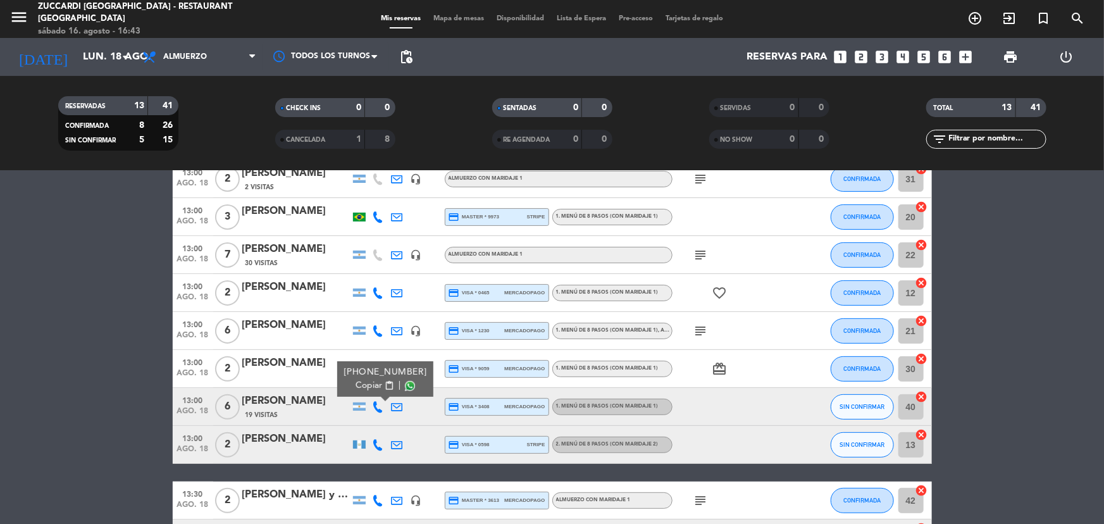
click at [384, 381] on span "content_paste" at bounding box center [388, 385] width 9 height 9
click at [378, 445] on icon at bounding box center [378, 444] width 11 height 11
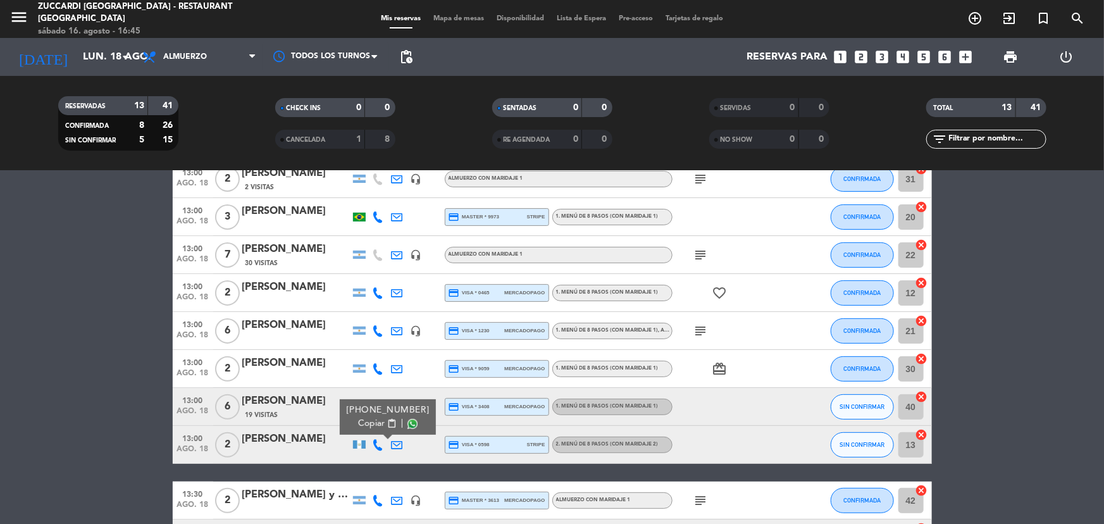
click at [376, 418] on button "Copiar content_paste" at bounding box center [377, 423] width 39 height 13
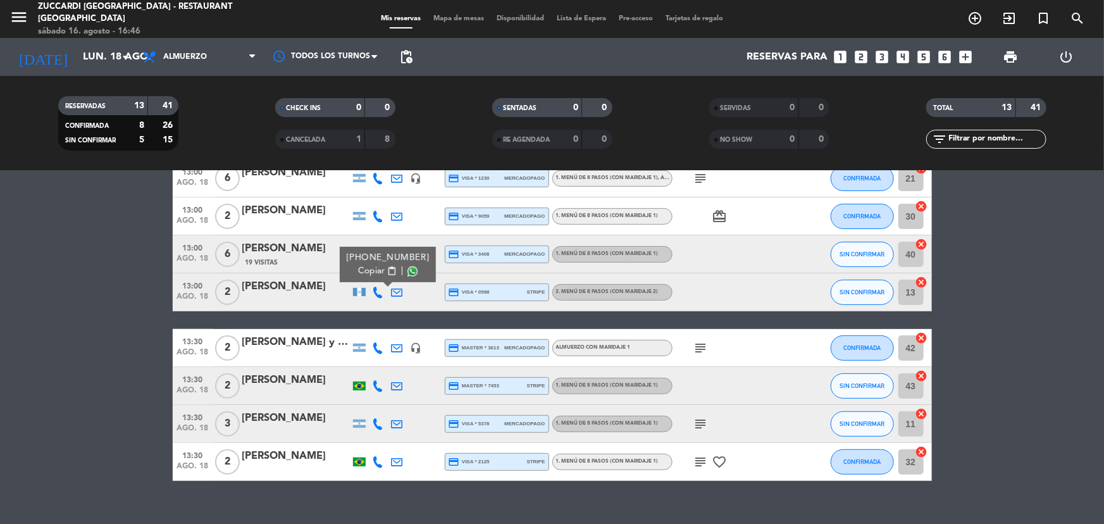
scroll to position [297, 0]
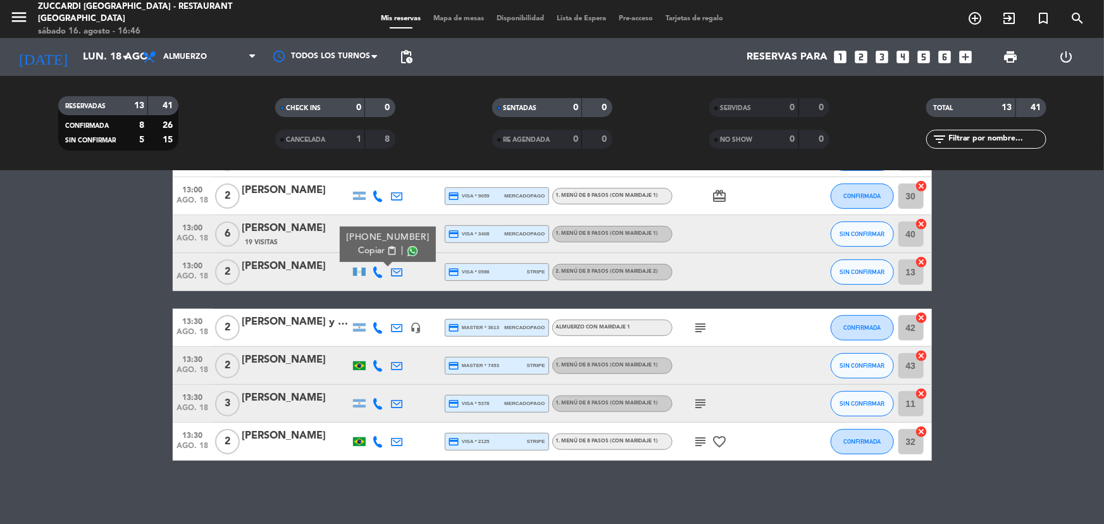
click at [379, 324] on icon at bounding box center [378, 327] width 11 height 11
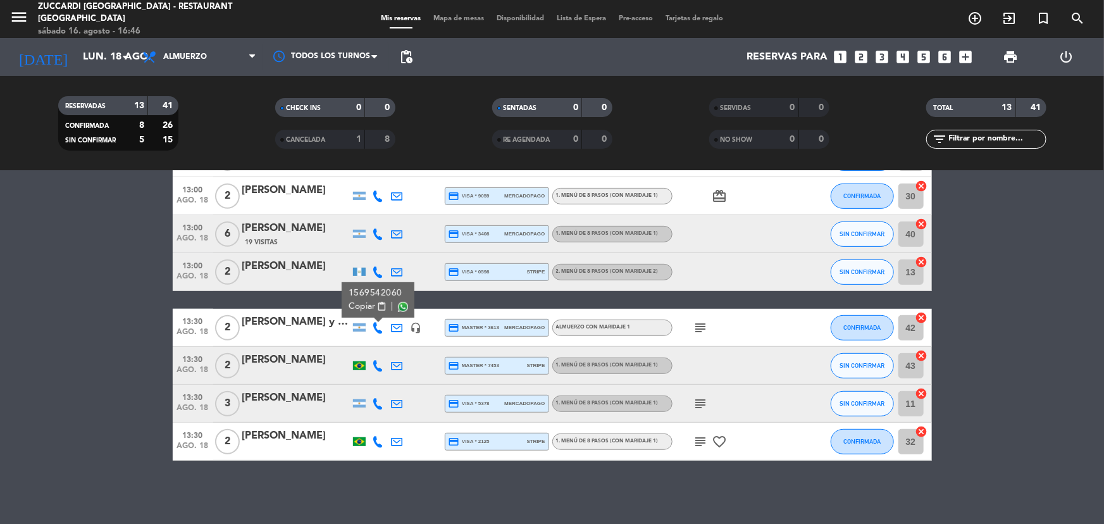
click at [379, 309] on span "content_paste" at bounding box center [381, 306] width 9 height 9
click at [700, 326] on icon "subject" at bounding box center [700, 327] width 15 height 15
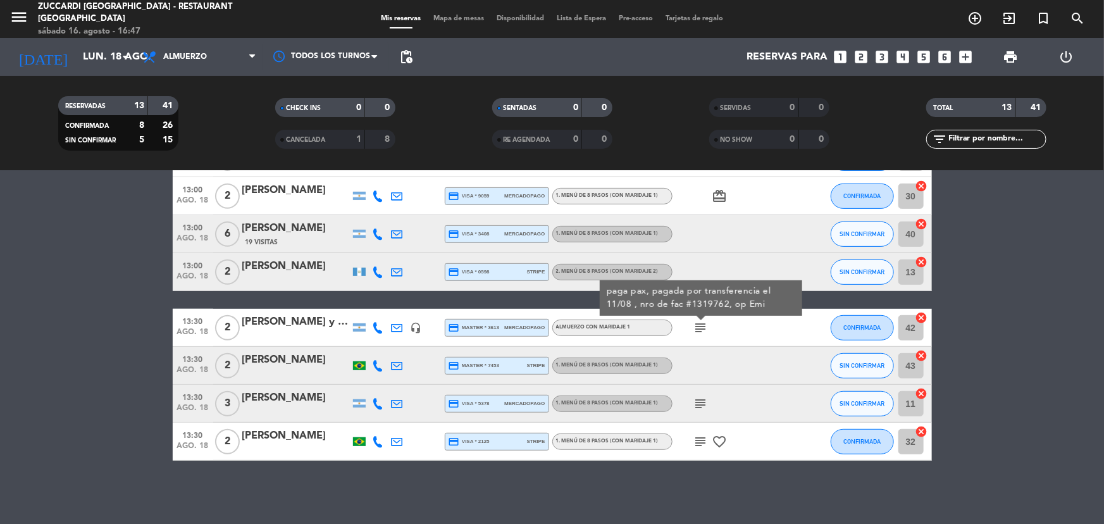
click at [379, 363] on icon at bounding box center [378, 365] width 11 height 11
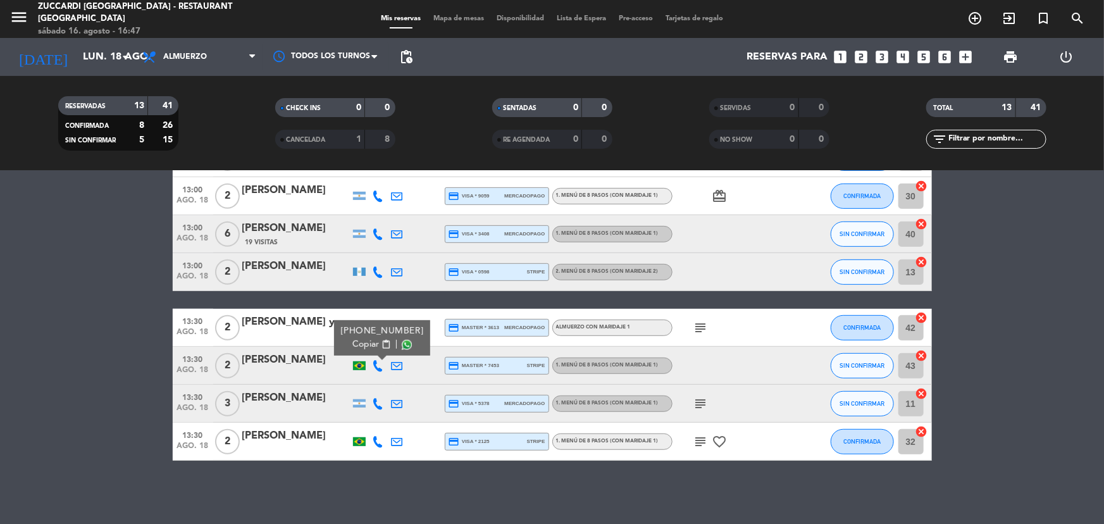
click at [378, 348] on button "Copiar content_paste" at bounding box center [371, 344] width 39 height 13
click at [309, 369] on div at bounding box center [296, 374] width 108 height 10
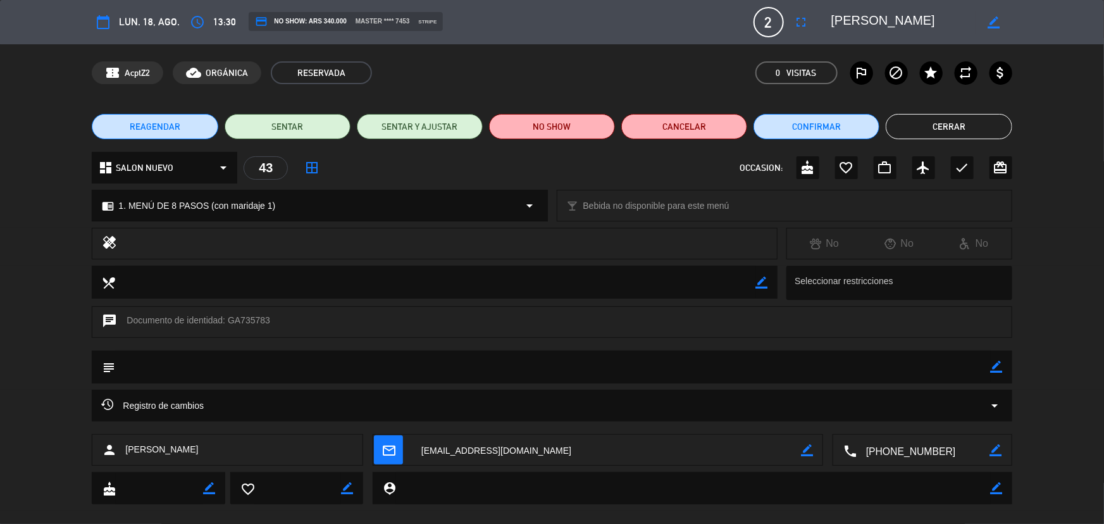
scroll to position [0, 1]
drag, startPoint x: 832, startPoint y: 22, endPoint x: 954, endPoint y: 22, distance: 122.1
click at [979, 26] on div "border_color" at bounding box center [917, 22] width 190 height 23
click at [959, 132] on button "Cerrar" at bounding box center [948, 126] width 126 height 25
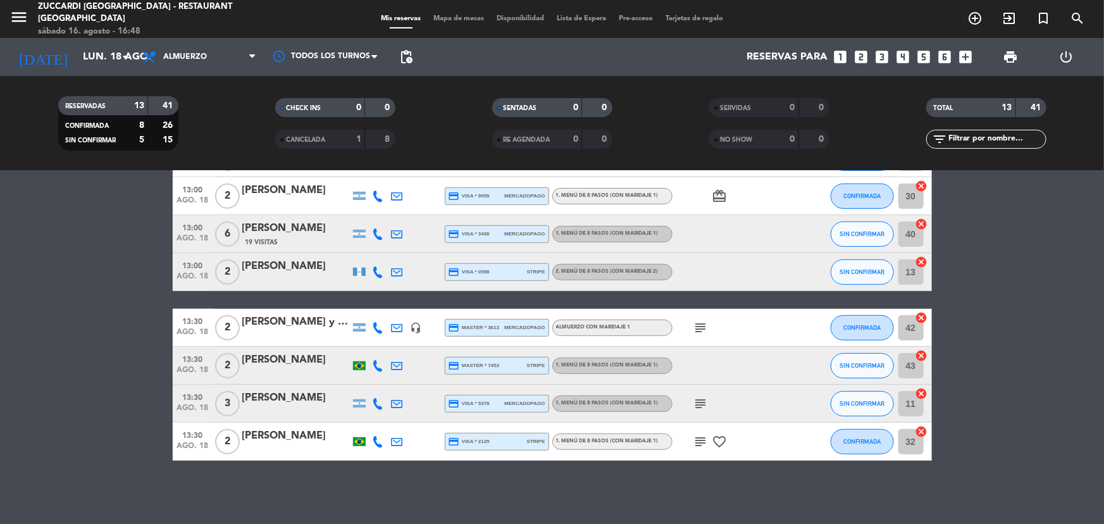
click at [374, 402] on icon at bounding box center [378, 403] width 11 height 11
click at [365, 379] on span "Copiar" at bounding box center [368, 382] width 27 height 13
click at [699, 321] on icon "subject" at bounding box center [700, 327] width 15 height 15
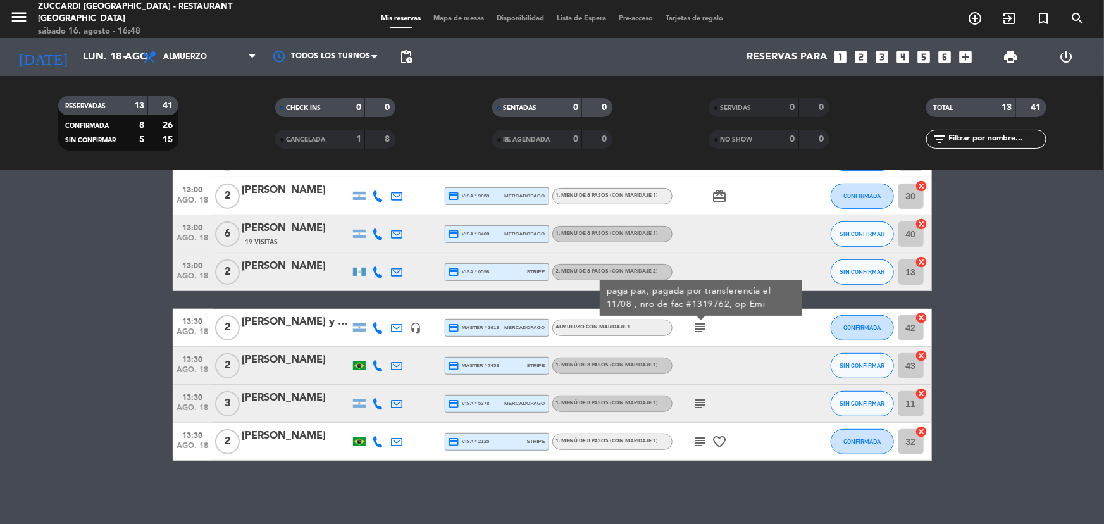
click at [700, 405] on icon "subject" at bounding box center [700, 403] width 15 height 15
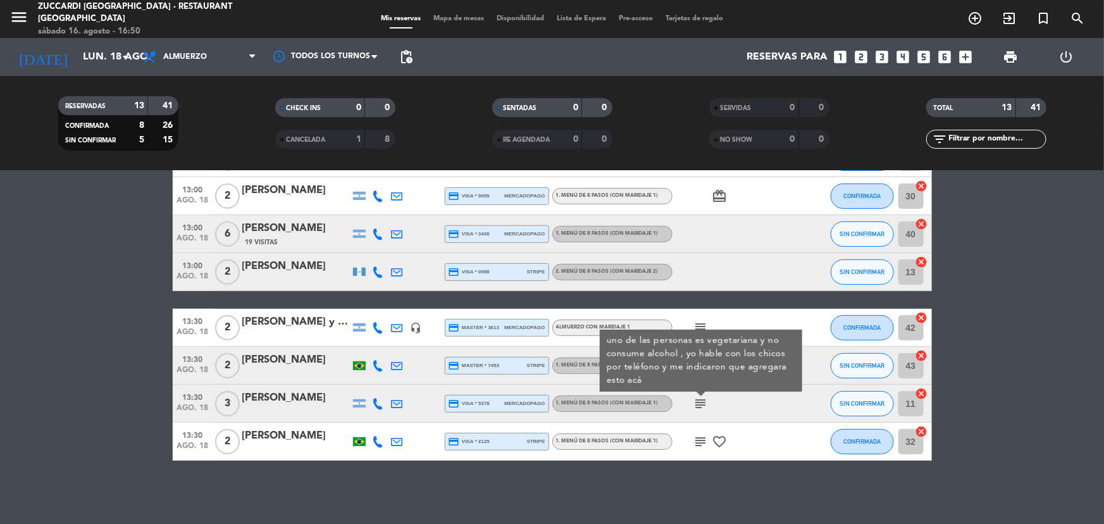
click at [606, 474] on div "No hay notas para este servicio. Haz clic para agregar una 12:30 [DATE] 2 [PERS…" at bounding box center [552, 347] width 1104 height 353
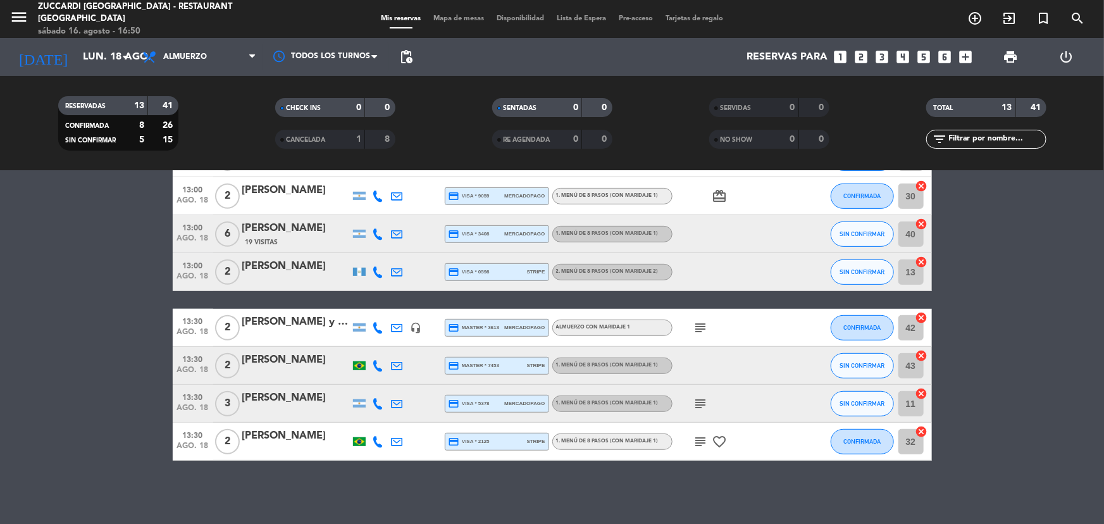
click at [378, 439] on icon at bounding box center [378, 441] width 11 height 11
click at [381, 417] on span "content_paste" at bounding box center [385, 420] width 9 height 9
click at [694, 441] on icon "subject" at bounding box center [700, 441] width 15 height 15
click at [704, 397] on icon "subject" at bounding box center [700, 403] width 15 height 15
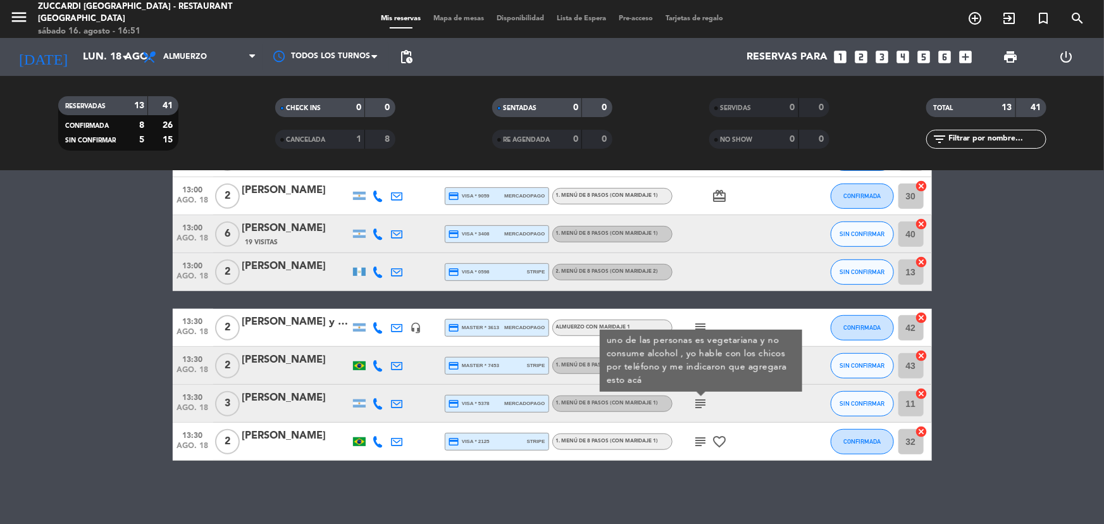
click at [380, 440] on icon at bounding box center [378, 441] width 11 height 11
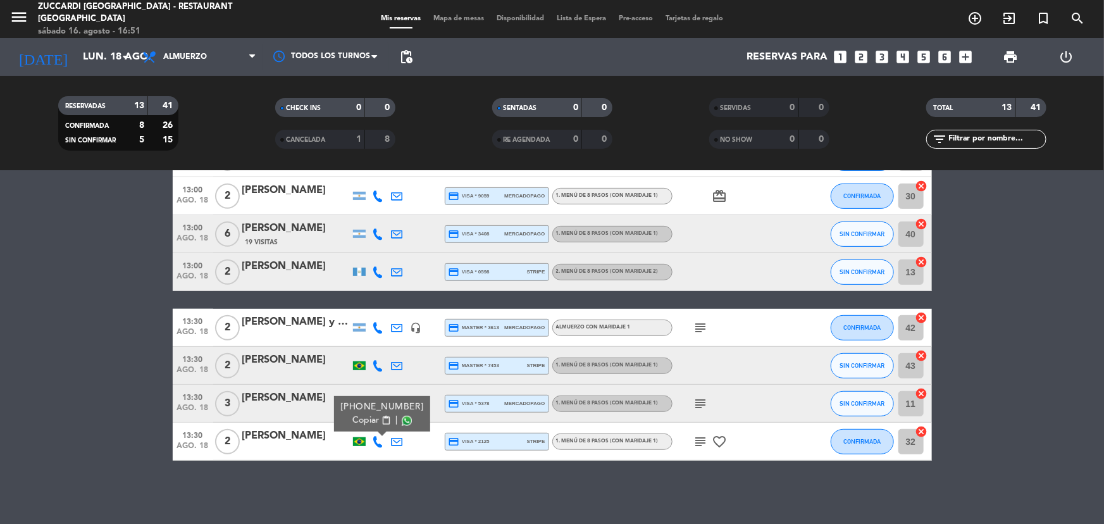
click at [381, 417] on span "content_paste" at bounding box center [385, 420] width 9 height 9
